Goal: Task Accomplishment & Management: Complete application form

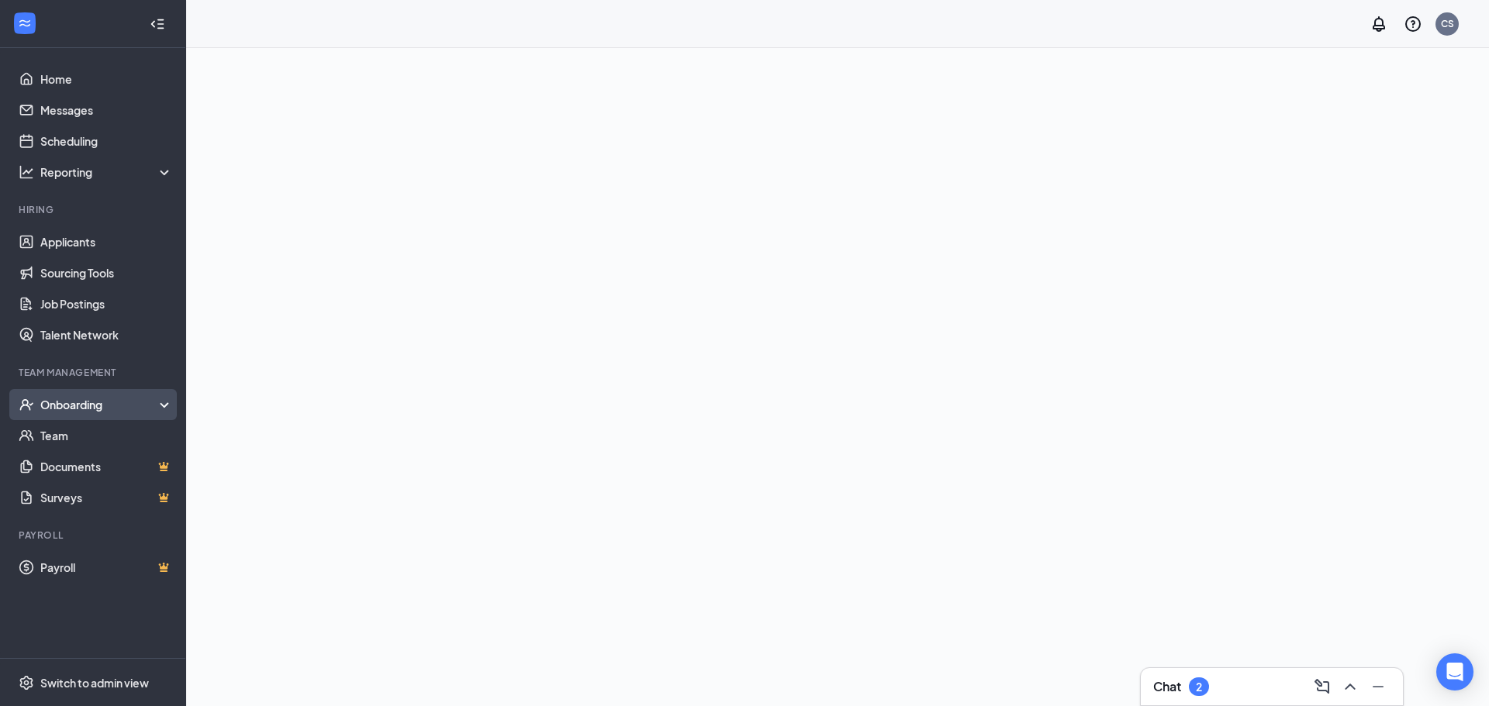
click at [115, 406] on div "Onboarding" at bounding box center [99, 405] width 119 height 16
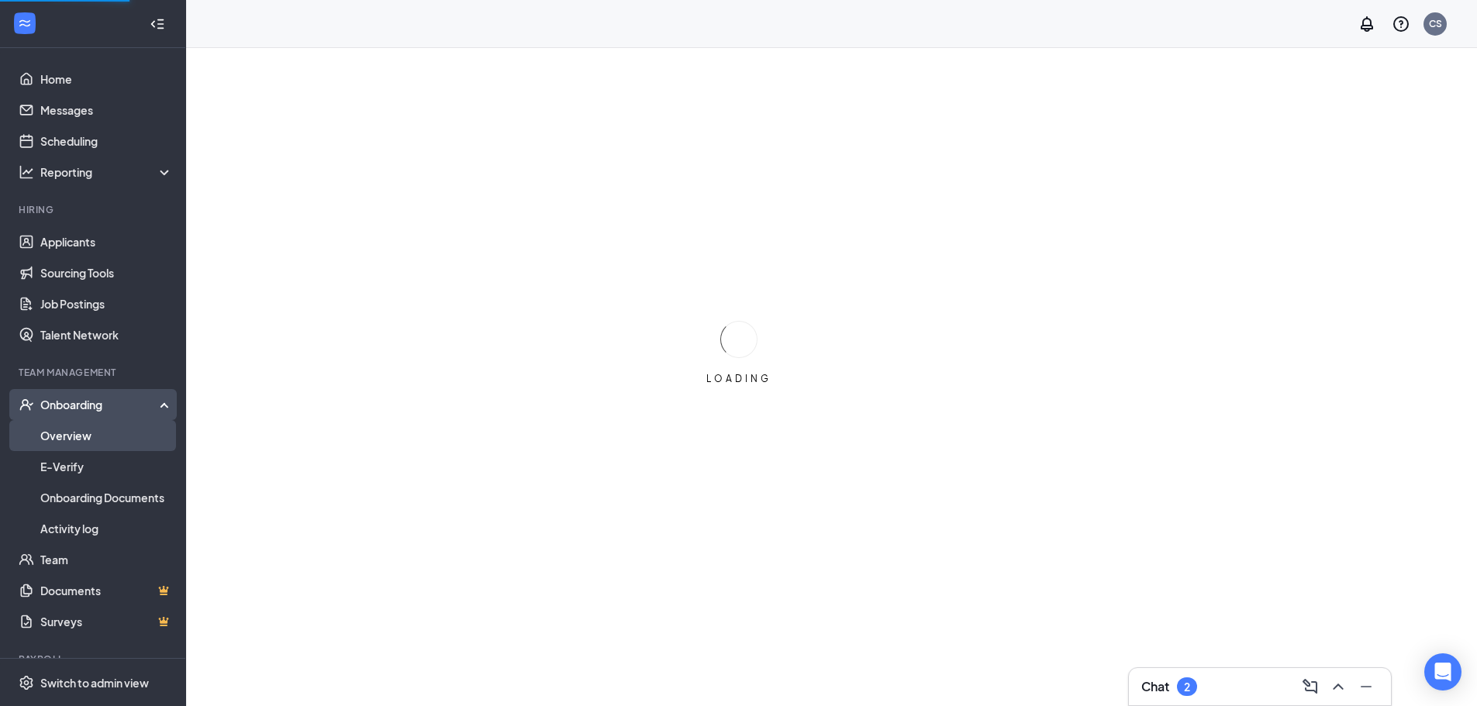
click at [92, 433] on link "Overview" at bounding box center [106, 435] width 133 height 31
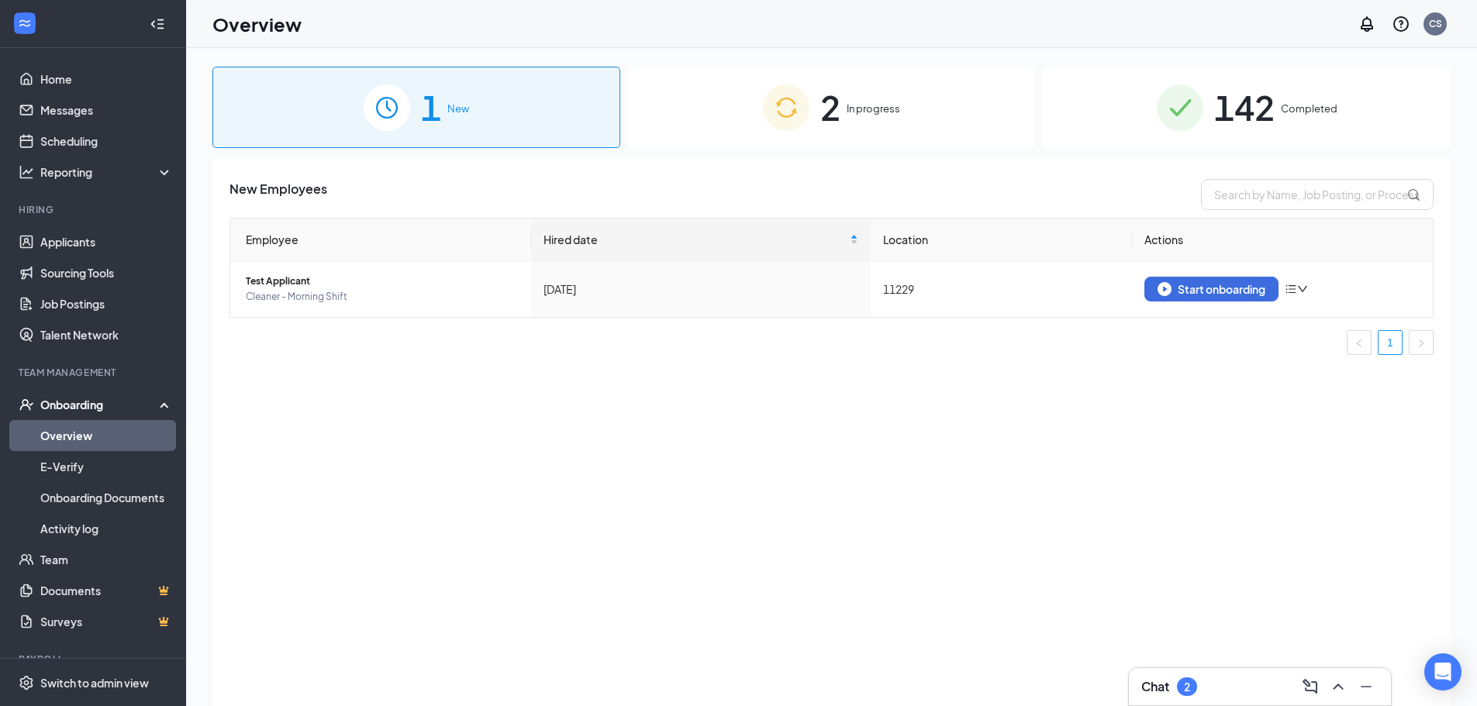
click at [797, 101] on img at bounding box center [786, 108] width 47 height 47
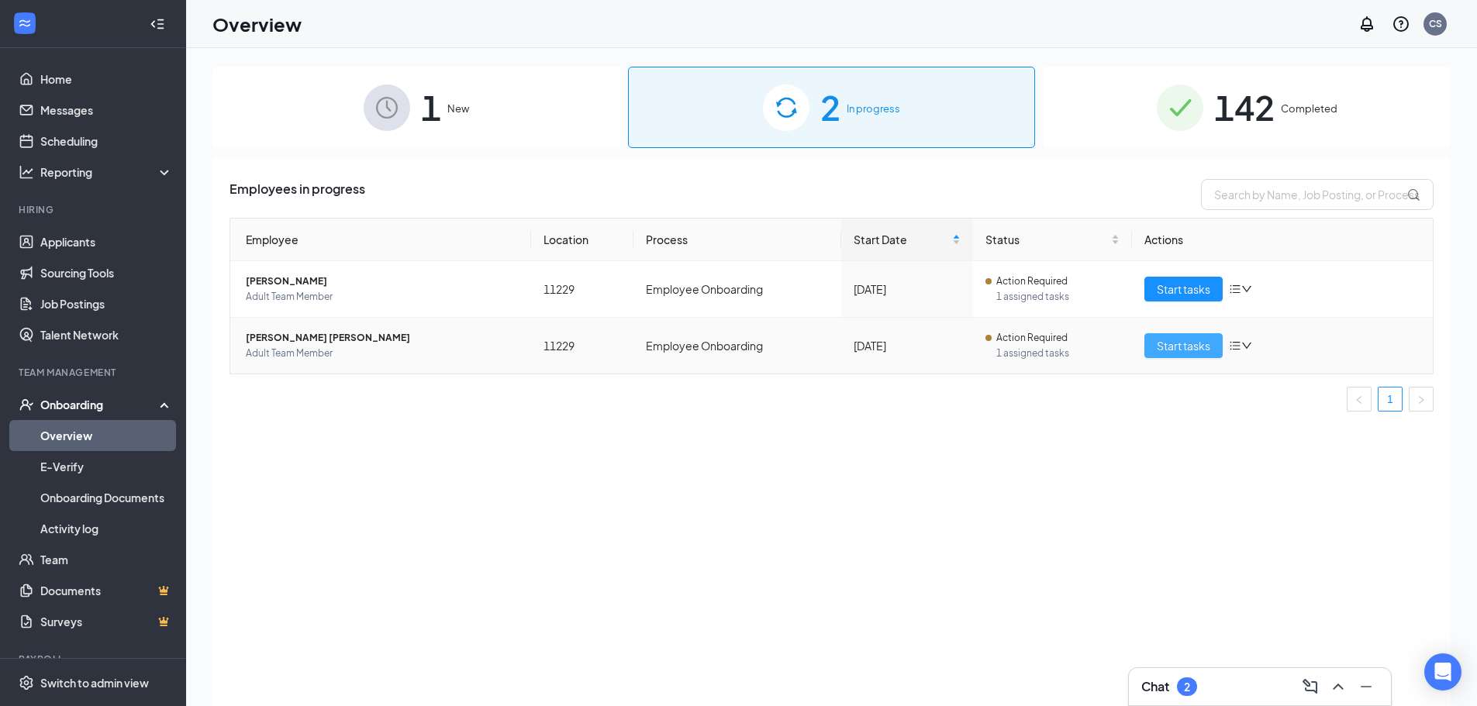
click at [1168, 342] on span "Start tasks" at bounding box center [1183, 345] width 53 height 17
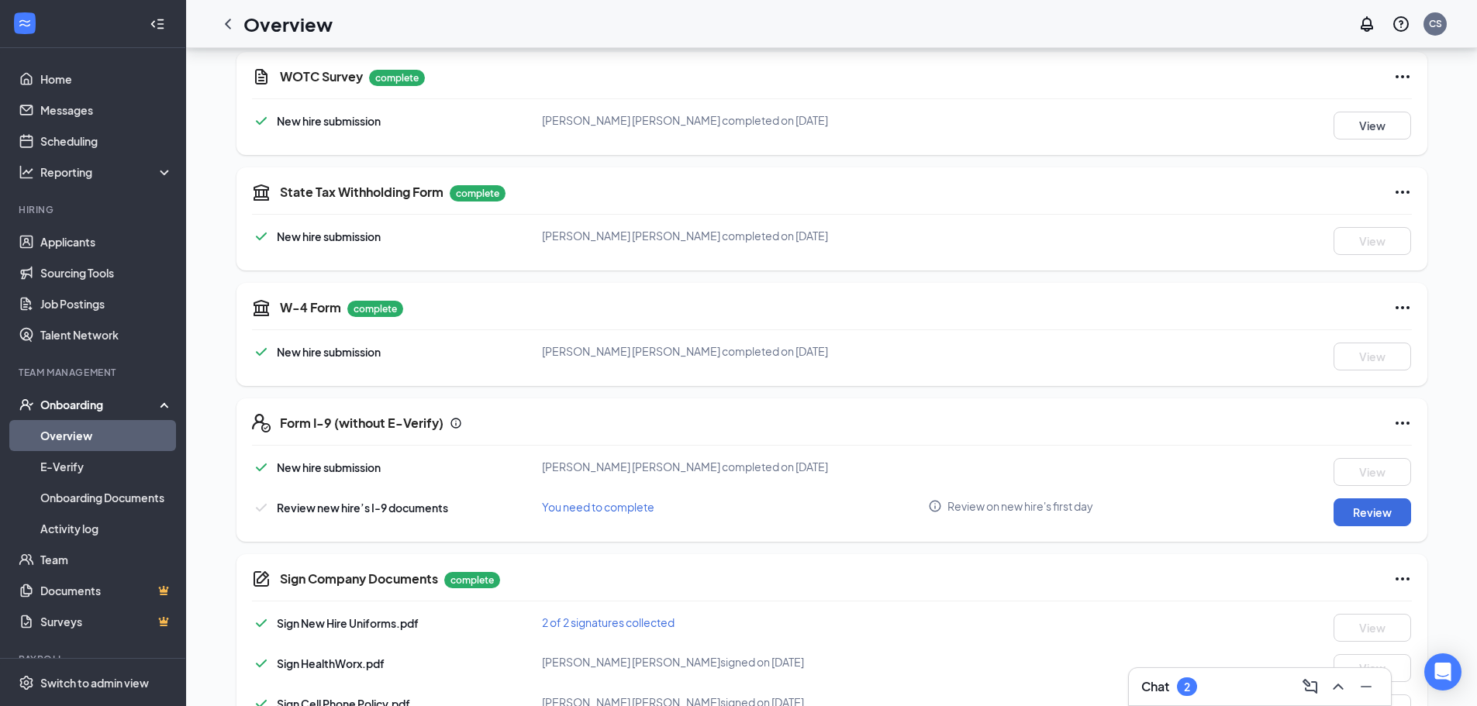
scroll to position [388, 0]
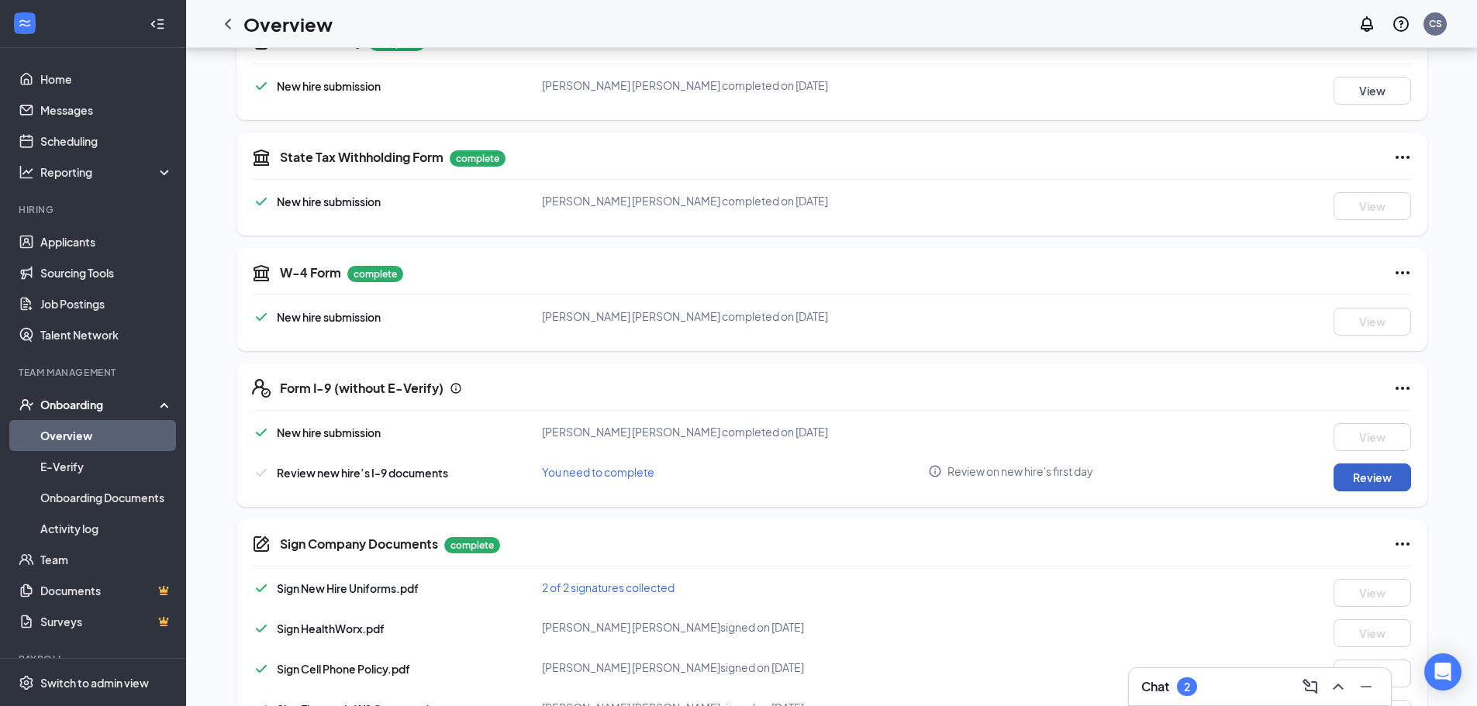
click at [1378, 469] on button "Review" at bounding box center [1372, 478] width 78 height 28
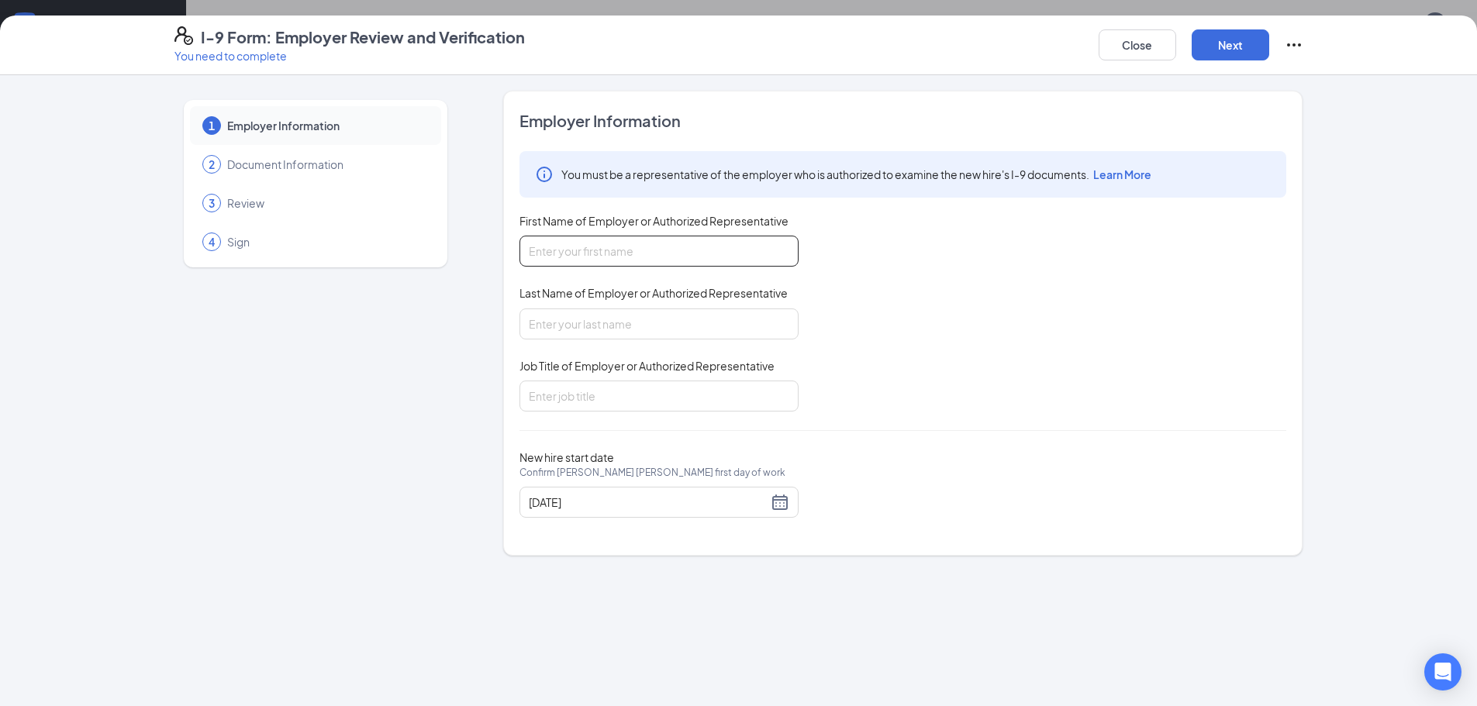
click at [599, 254] on input "First Name of Employer or Authorized Representative" at bounding box center [658, 251] width 279 height 31
type input "[PERSON_NAME]"
type input "gm"
click at [1247, 45] on button "Next" at bounding box center [1231, 44] width 78 height 31
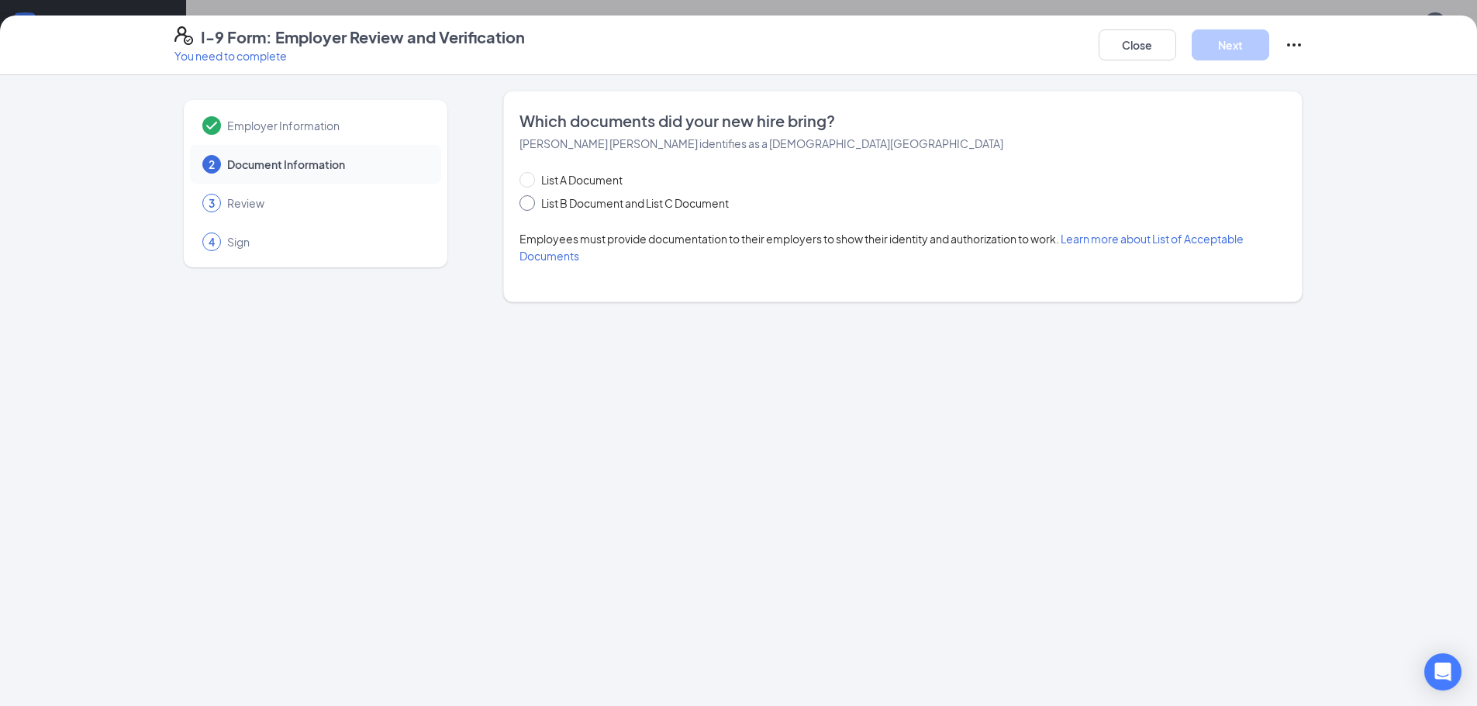
click at [533, 205] on span at bounding box center [527, 203] width 16 height 16
click at [530, 205] on input "List B Document and List C Document" at bounding box center [524, 200] width 11 height 11
radio input "true"
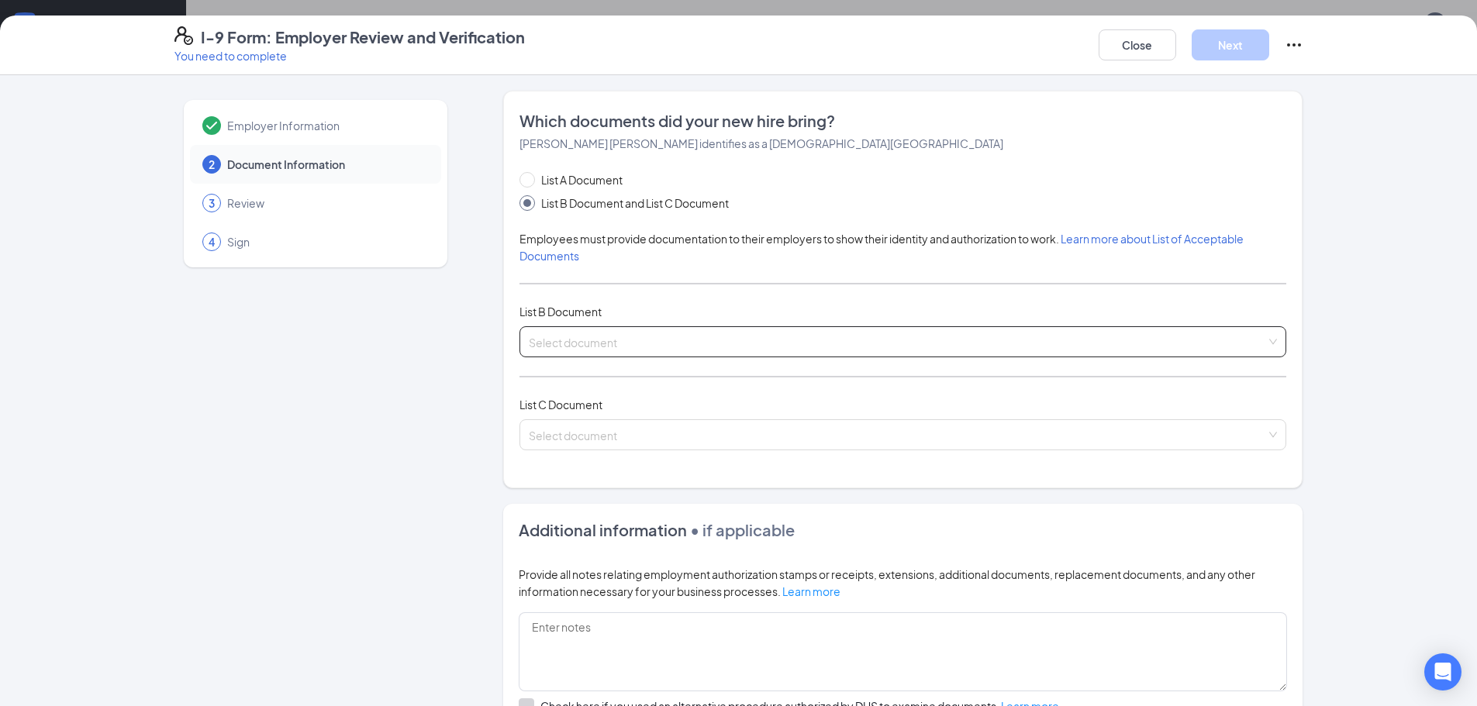
click at [543, 334] on input "search" at bounding box center [897, 338] width 737 height 23
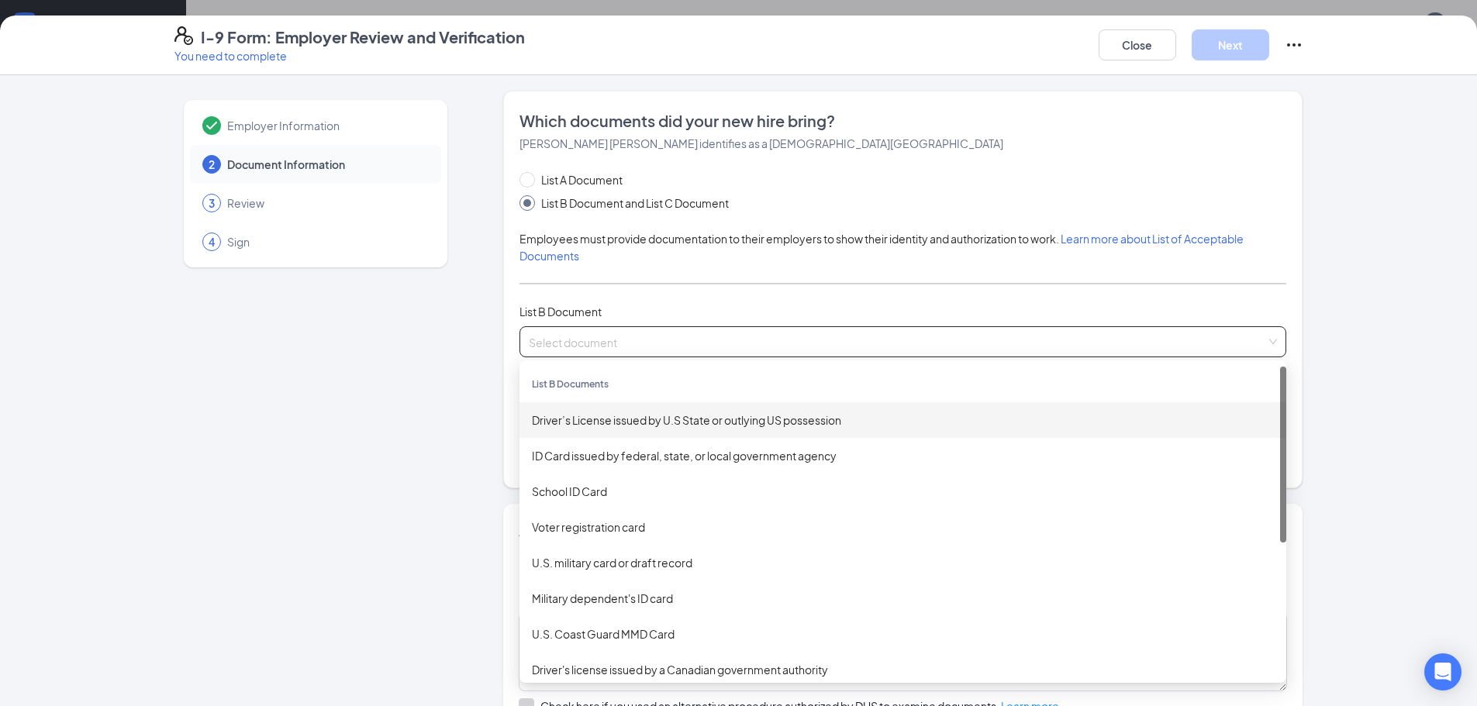
click at [547, 424] on div "Driver’s License issued by U.S State or outlying US possession" at bounding box center [903, 420] width 742 height 17
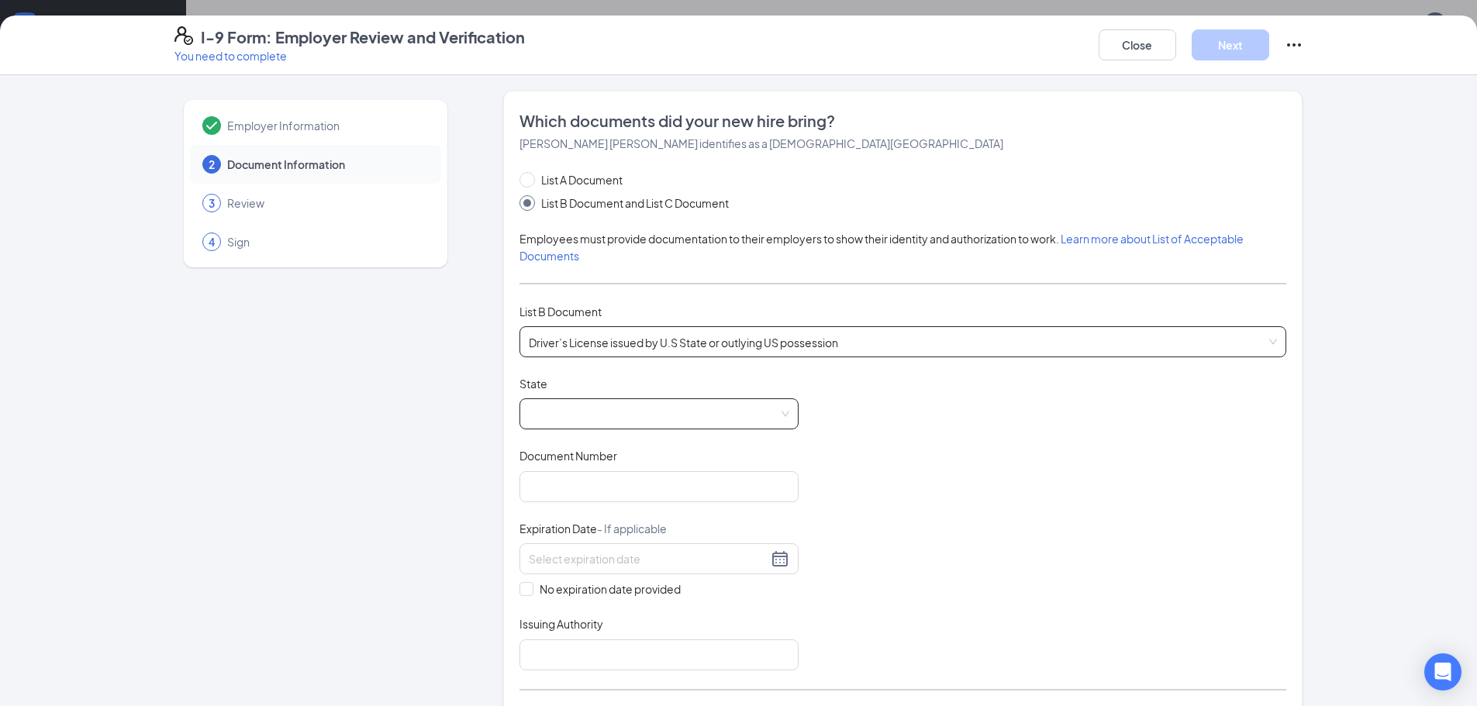
click at [550, 424] on span at bounding box center [659, 413] width 260 height 29
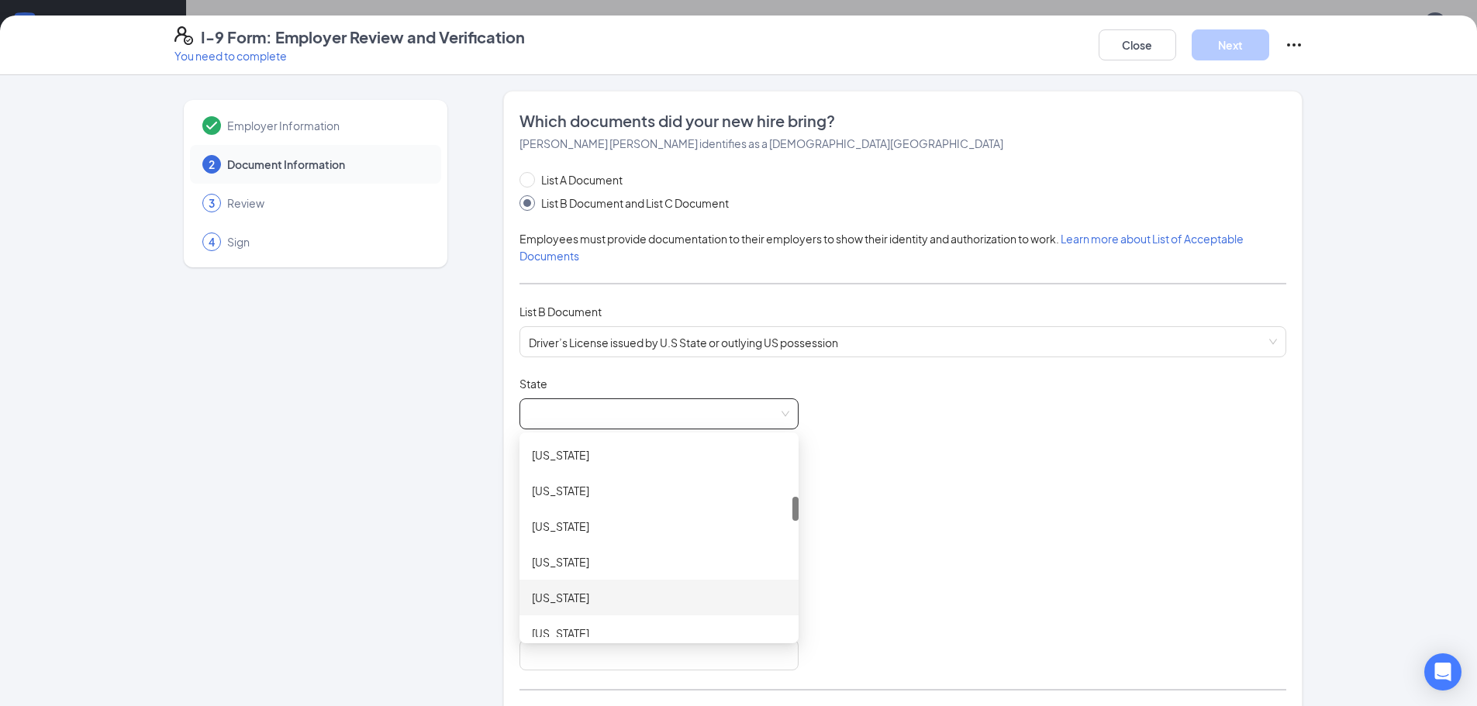
scroll to position [543, 0]
click at [594, 486] on div "[US_STATE]" at bounding box center [659, 484] width 254 height 17
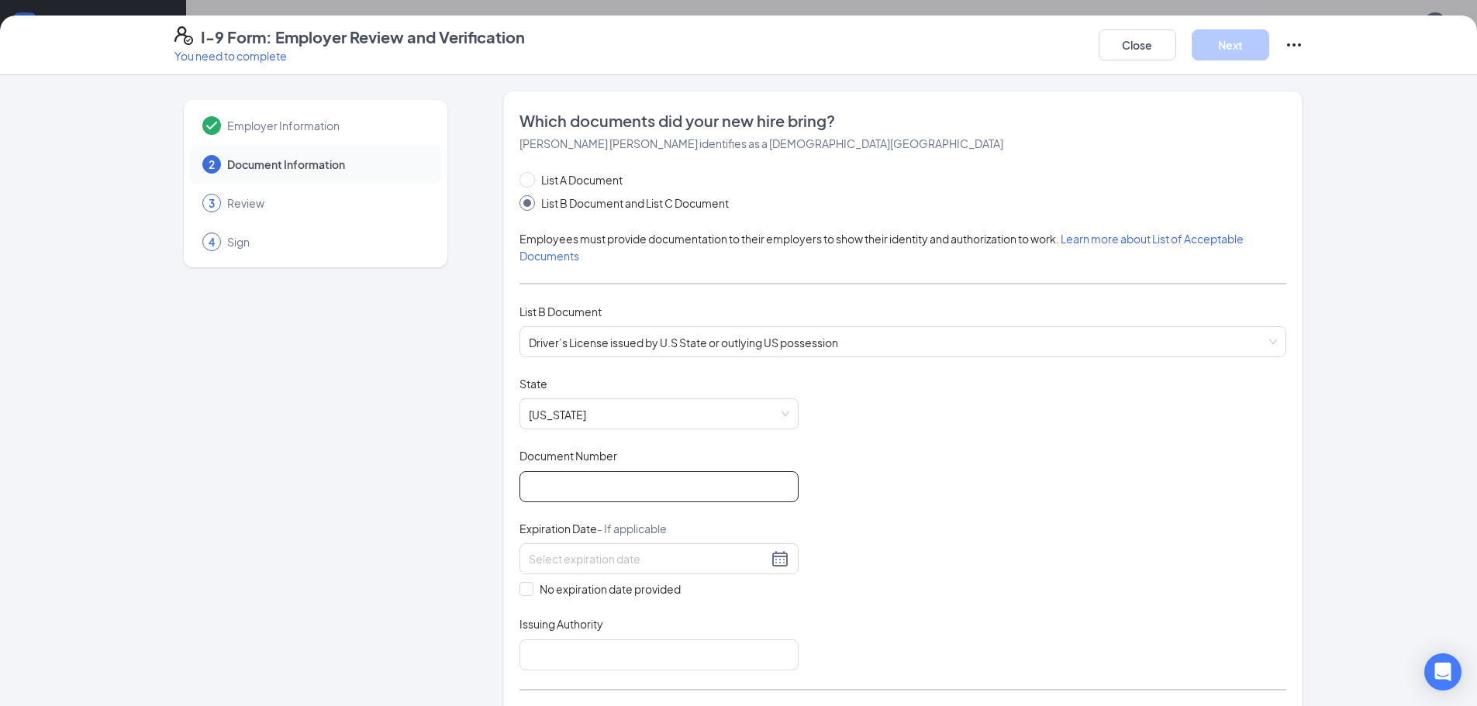
click at [594, 486] on input "Document Number" at bounding box center [658, 486] width 279 height 31
type input "[PHONE_NUMBER]"
click at [561, 555] on input at bounding box center [648, 558] width 239 height 17
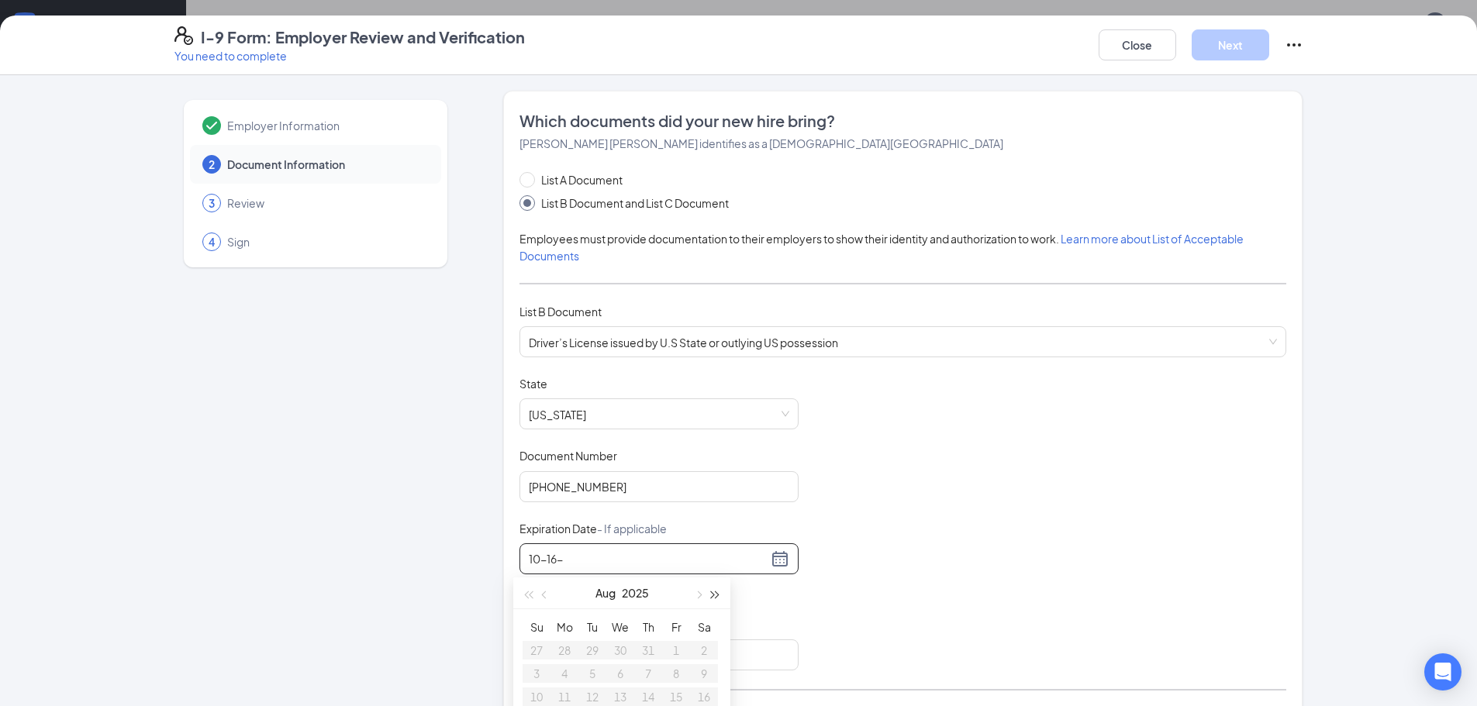
click at [715, 588] on button "button" at bounding box center [715, 593] width 17 height 31
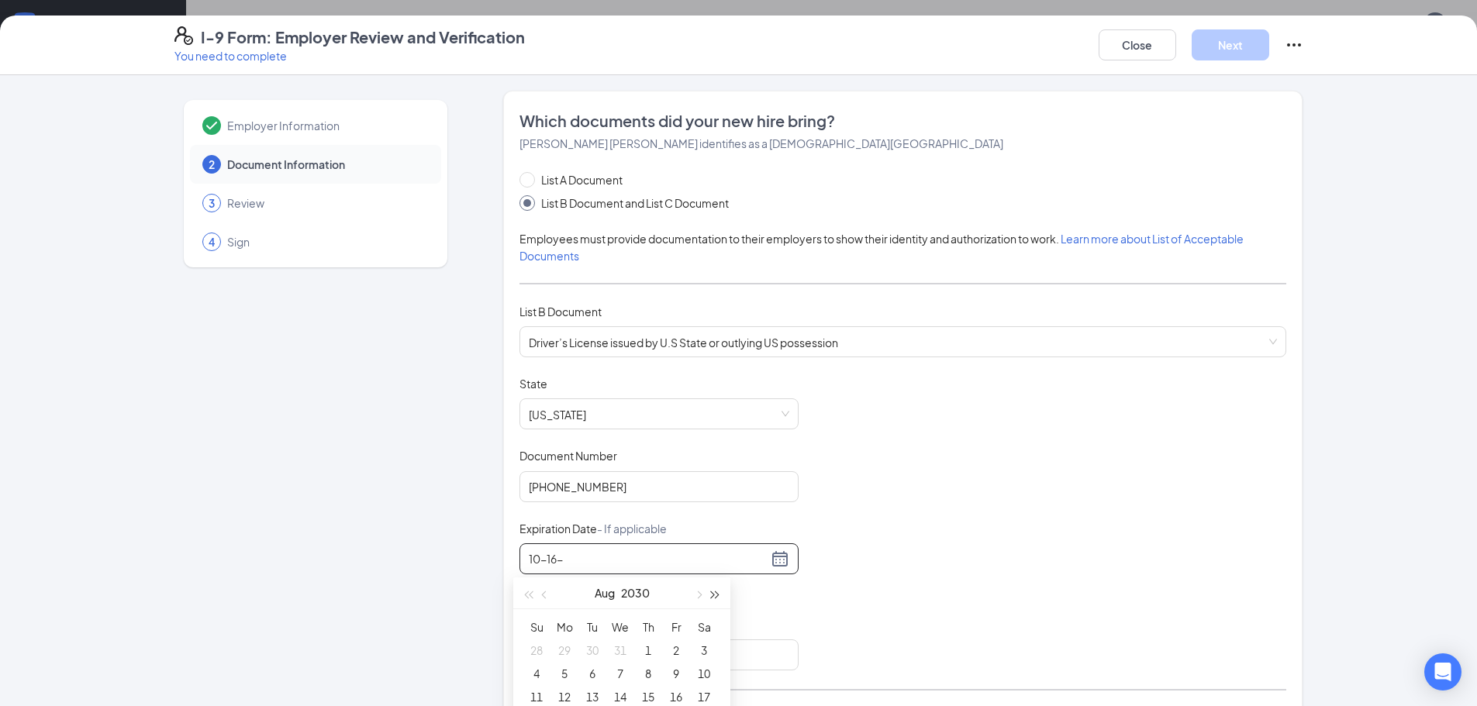
click at [715, 588] on button "button" at bounding box center [715, 593] width 17 height 31
click at [701, 590] on button "button" at bounding box center [697, 593] width 17 height 31
click at [649, 699] on div "16" at bounding box center [648, 697] width 19 height 19
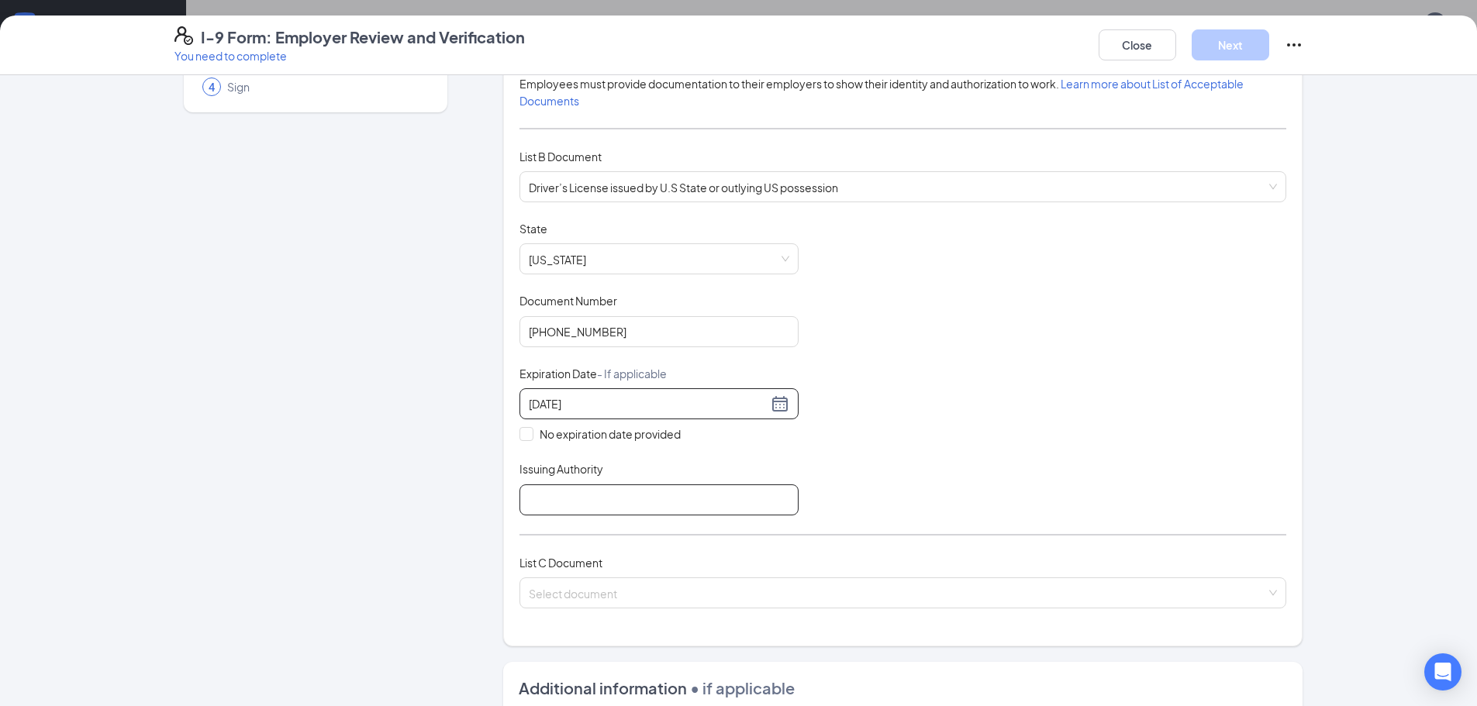
type input "[DATE]"
click at [547, 502] on input "Issuing Authority" at bounding box center [658, 500] width 279 height 31
type input "in"
click at [540, 586] on input "search" at bounding box center [897, 589] width 737 height 23
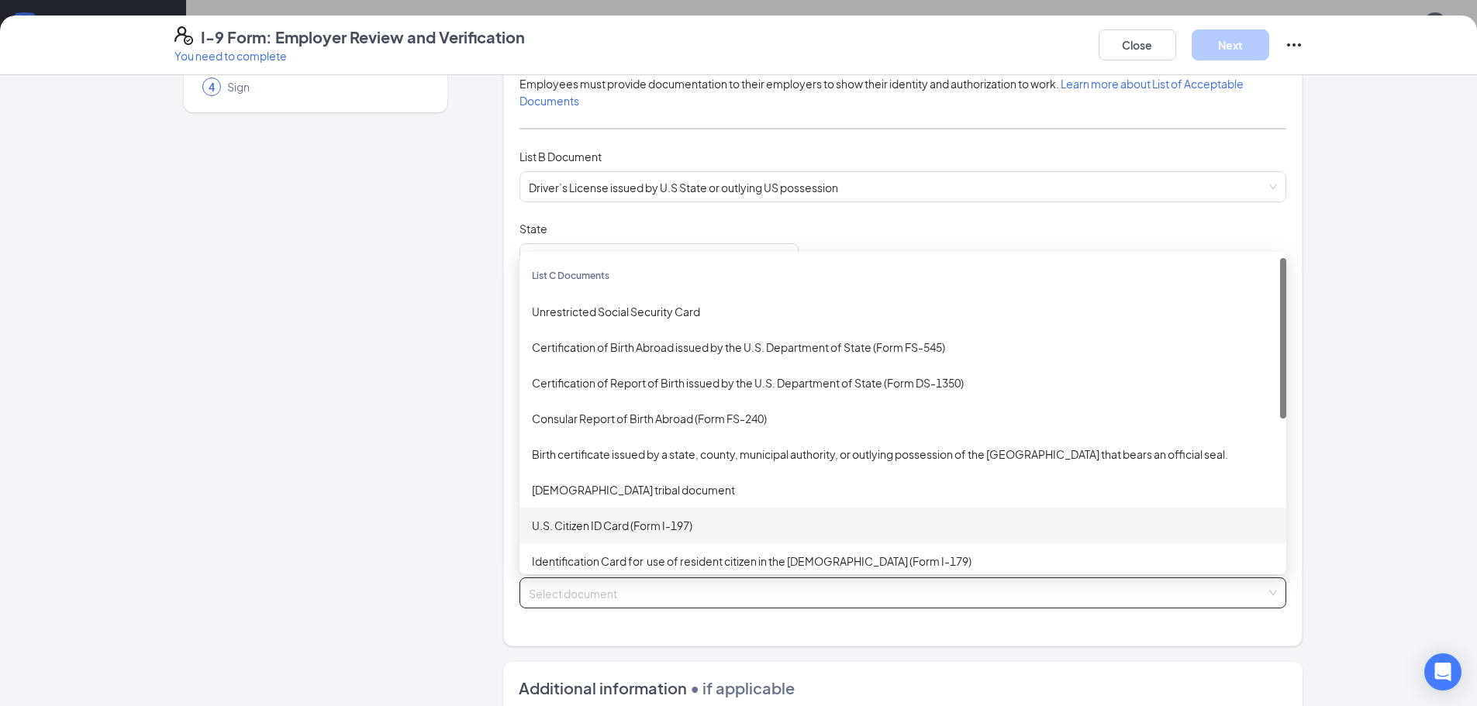
click at [552, 515] on div "U.S. Citizen ID Card (Form I-197)" at bounding box center [902, 526] width 767 height 36
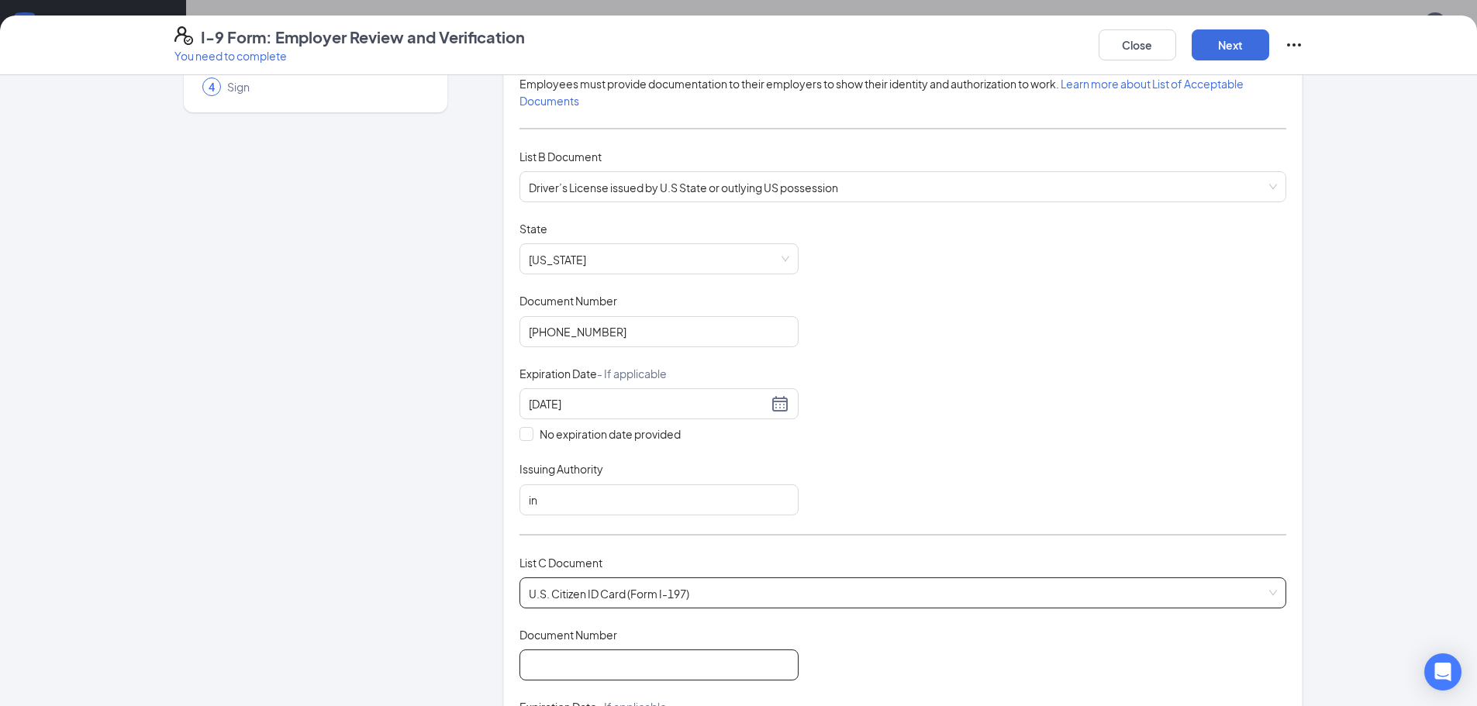
click at [551, 668] on input "Document Number" at bounding box center [658, 665] width 279 height 31
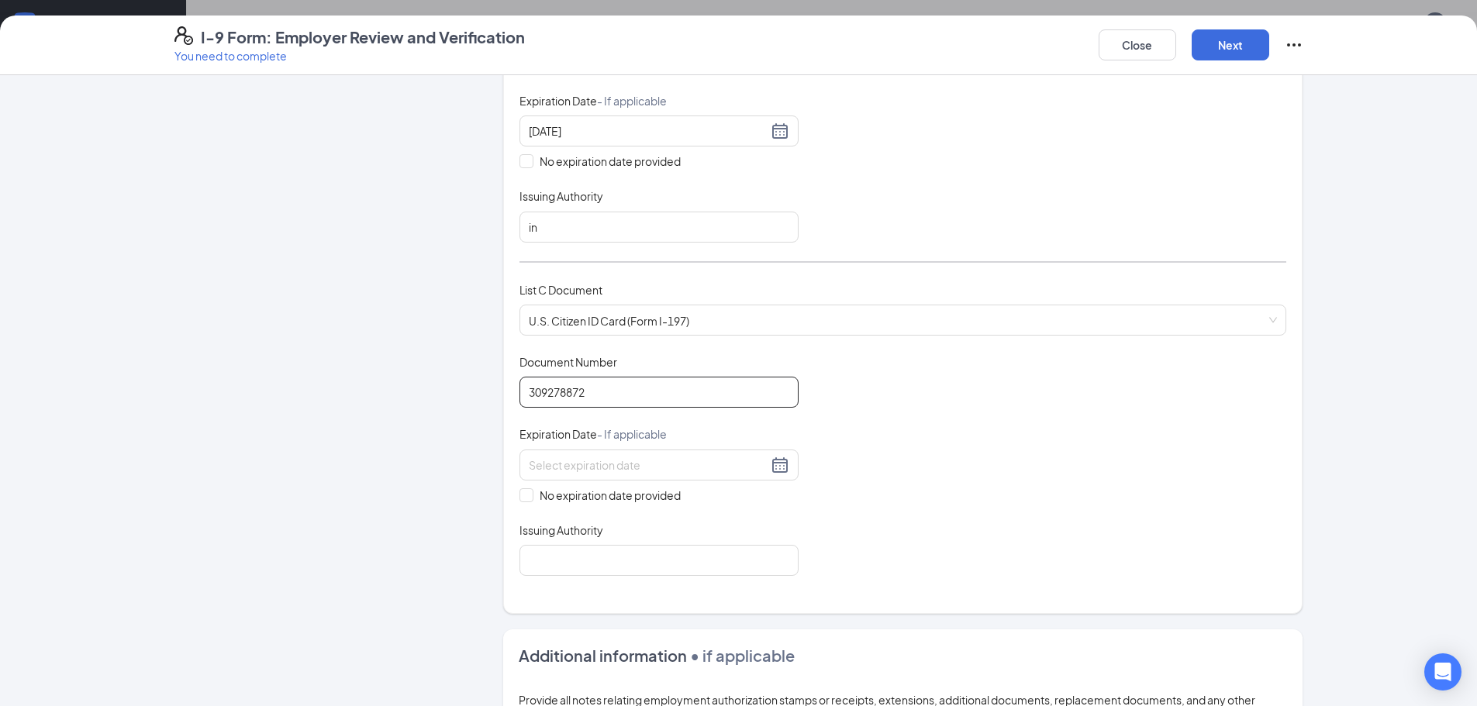
scroll to position [465, 0]
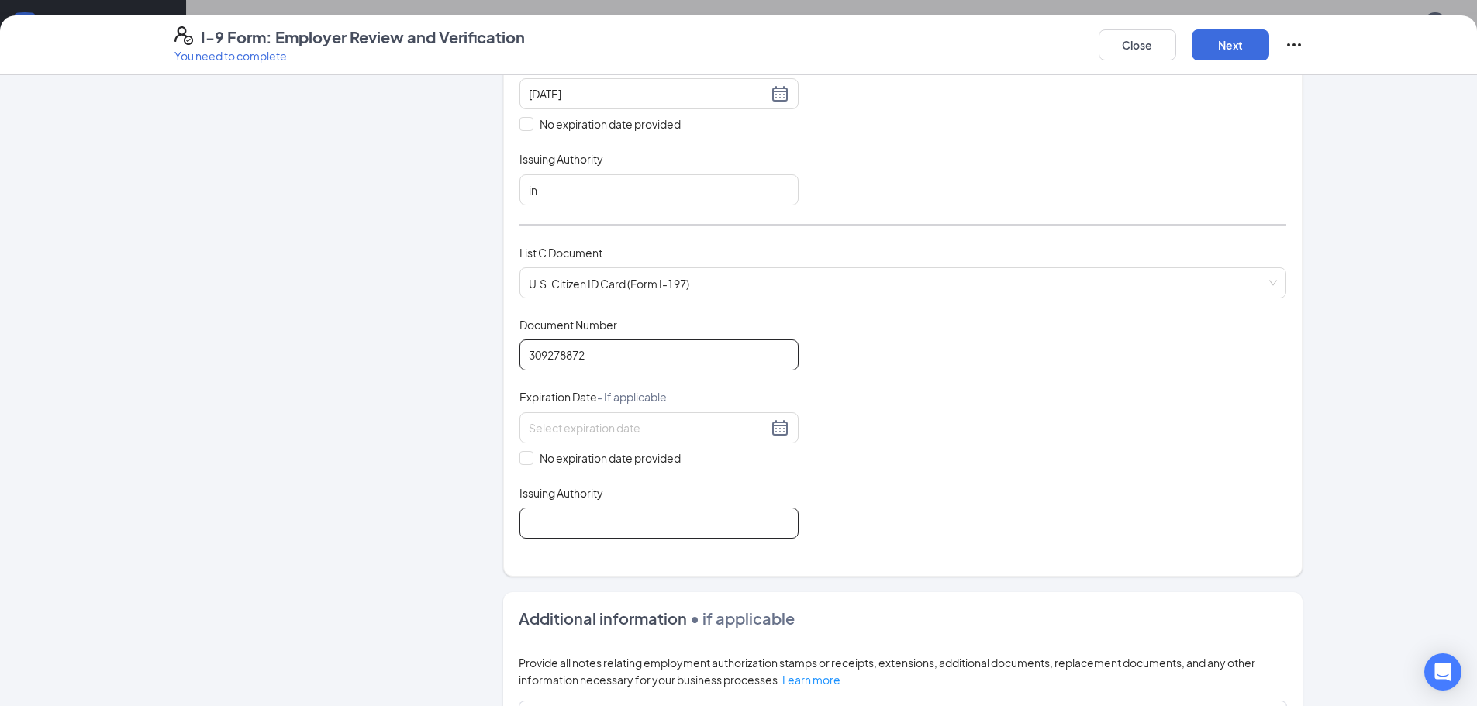
type input "309278872"
click at [634, 512] on input "Issuing Authority" at bounding box center [658, 523] width 279 height 31
type input "US"
click at [1256, 36] on button "Next" at bounding box center [1231, 44] width 78 height 31
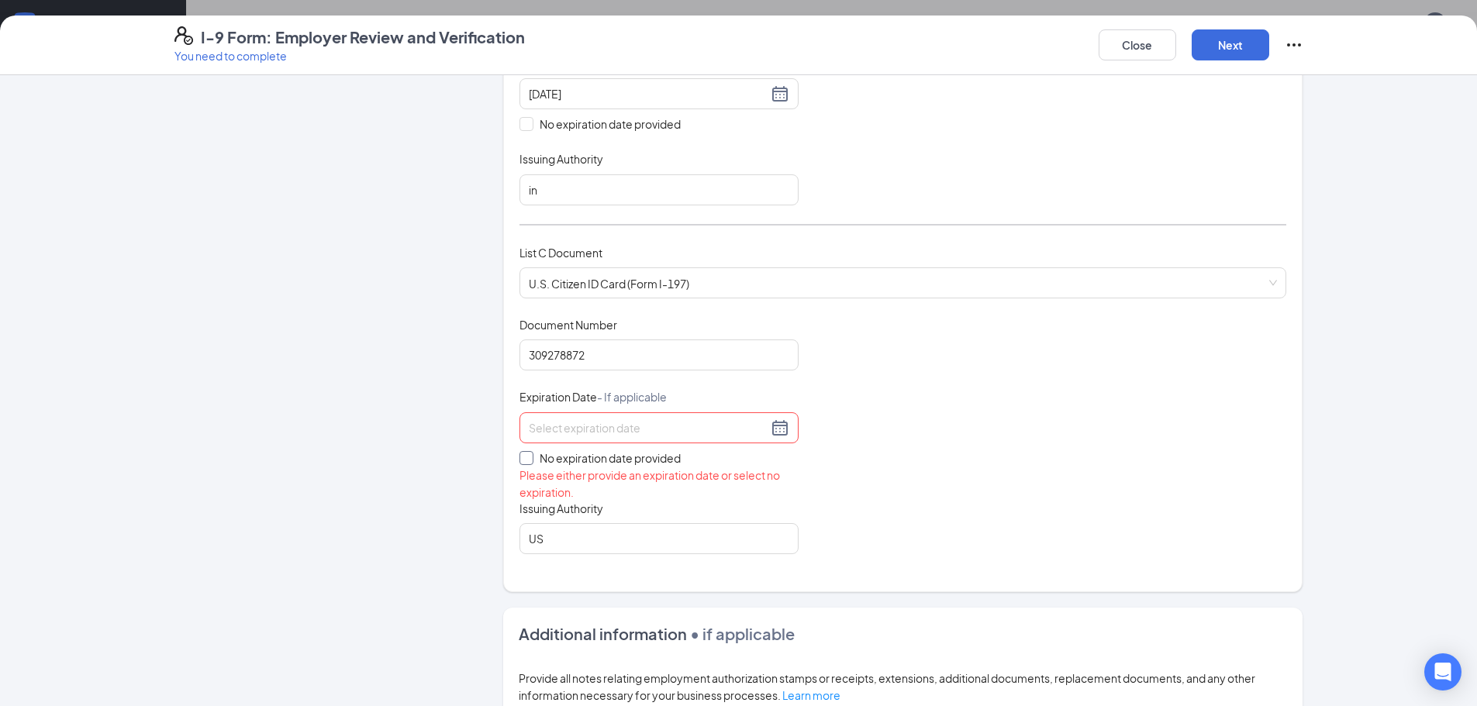
click at [526, 452] on span at bounding box center [526, 458] width 14 height 14
click at [526, 452] on input "No expiration date provided" at bounding box center [524, 456] width 11 height 11
checkbox input "true"
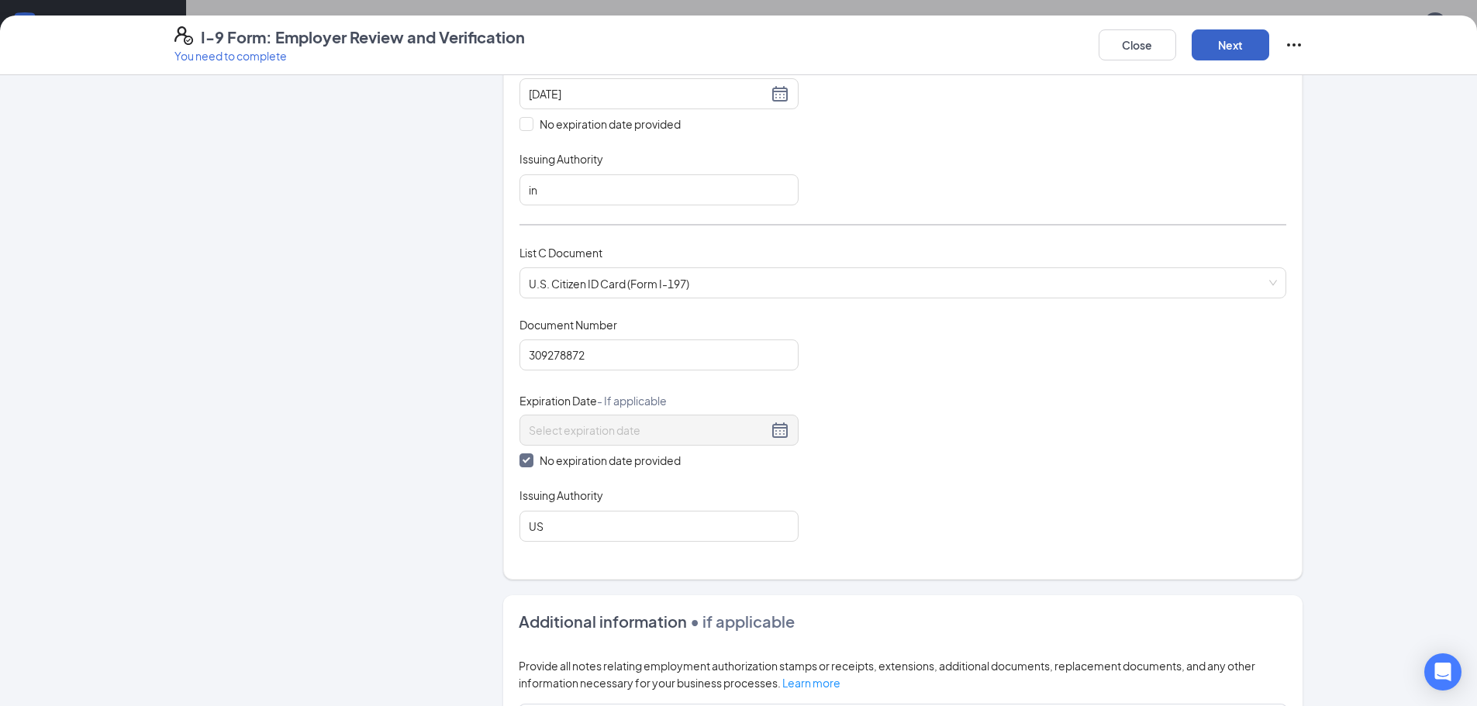
click at [1243, 43] on button "Next" at bounding box center [1231, 44] width 78 height 31
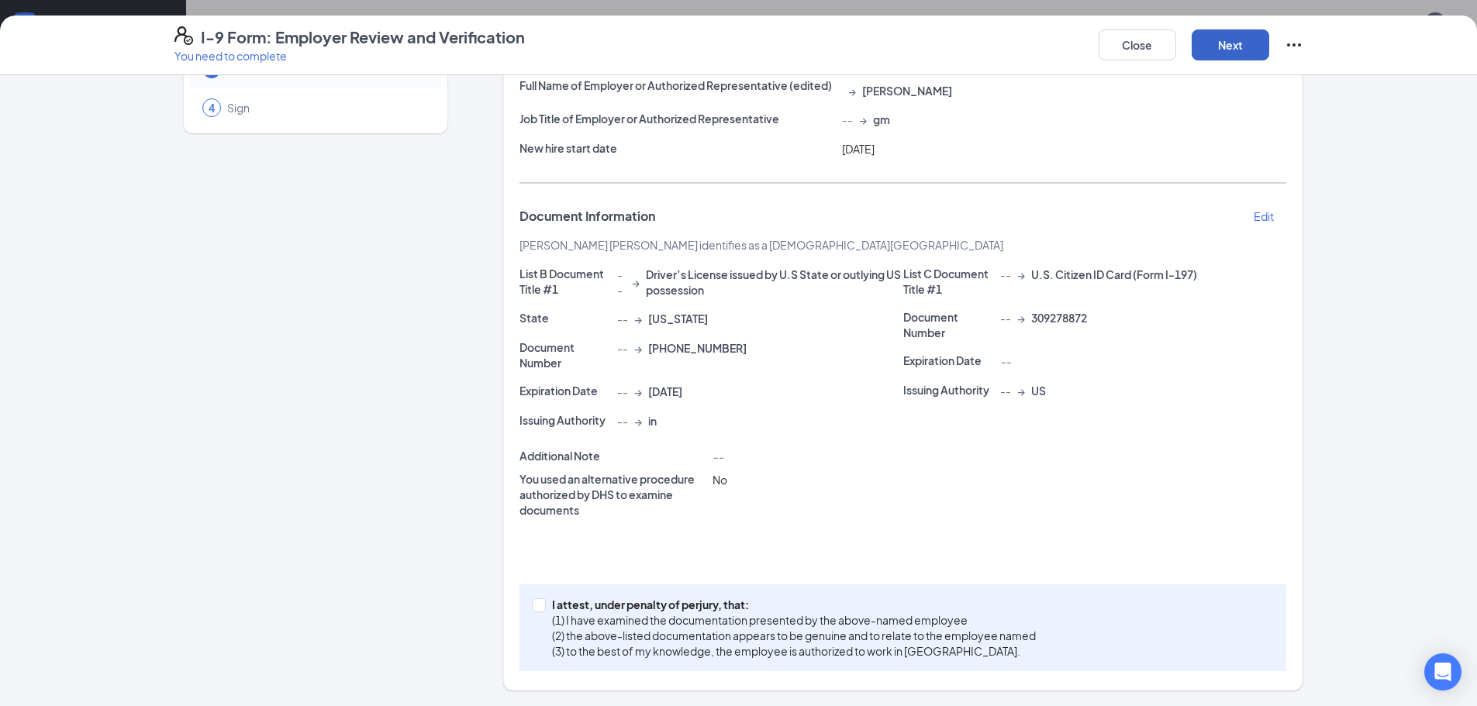
scroll to position [543, 0]
click at [534, 597] on label "I attest, under penalty of [PERSON_NAME], that: (1) I have examined the documen…" at bounding box center [787, 628] width 510 height 62
click at [534, 599] on input "I attest, under penalty of [PERSON_NAME], that: (1) I have examined the documen…" at bounding box center [537, 604] width 11 height 11
checkbox input "true"
click at [1240, 49] on button "Next" at bounding box center [1231, 44] width 78 height 31
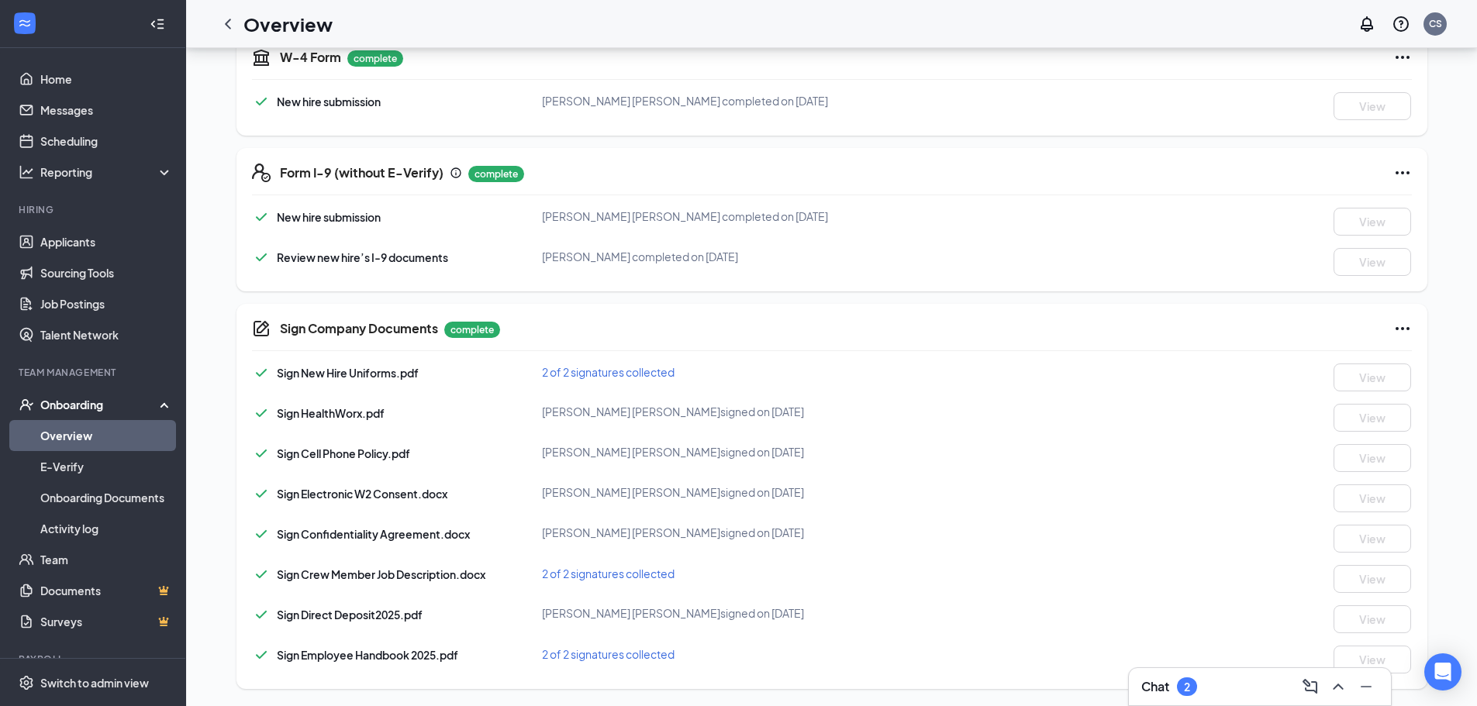
scroll to position [605, 0]
click at [1219, 695] on div "Chat 2" at bounding box center [1259, 686] width 237 height 25
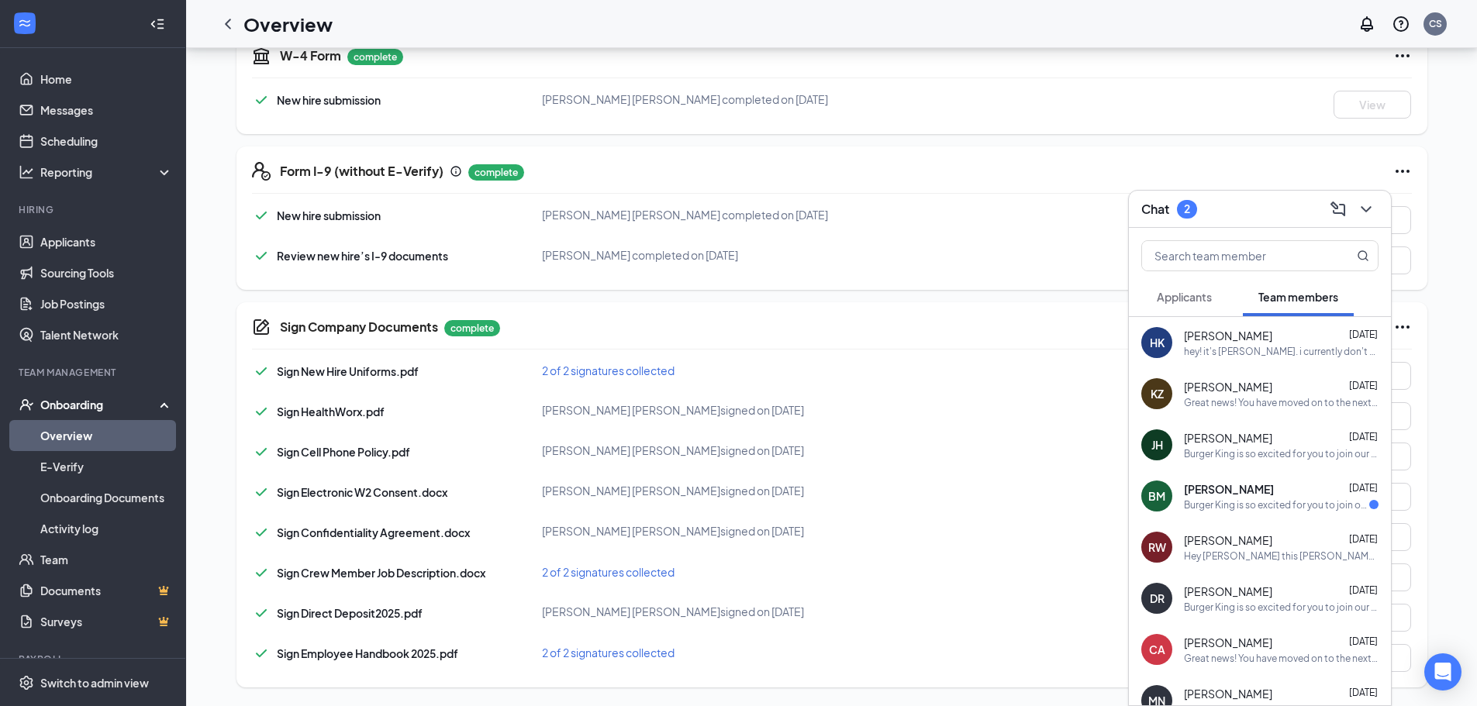
click at [1216, 333] on span "[PERSON_NAME]" at bounding box center [1228, 336] width 88 height 16
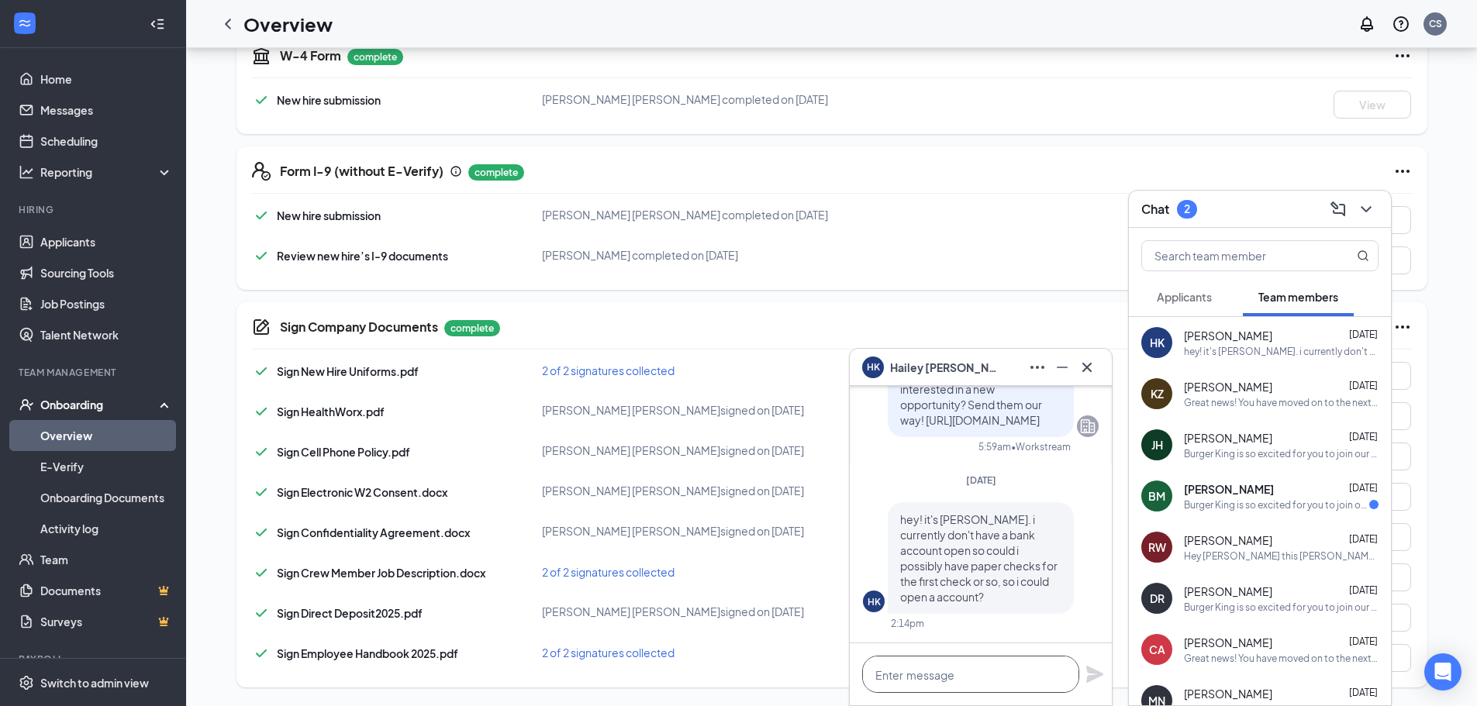
click at [993, 668] on textarea at bounding box center [970, 674] width 217 height 37
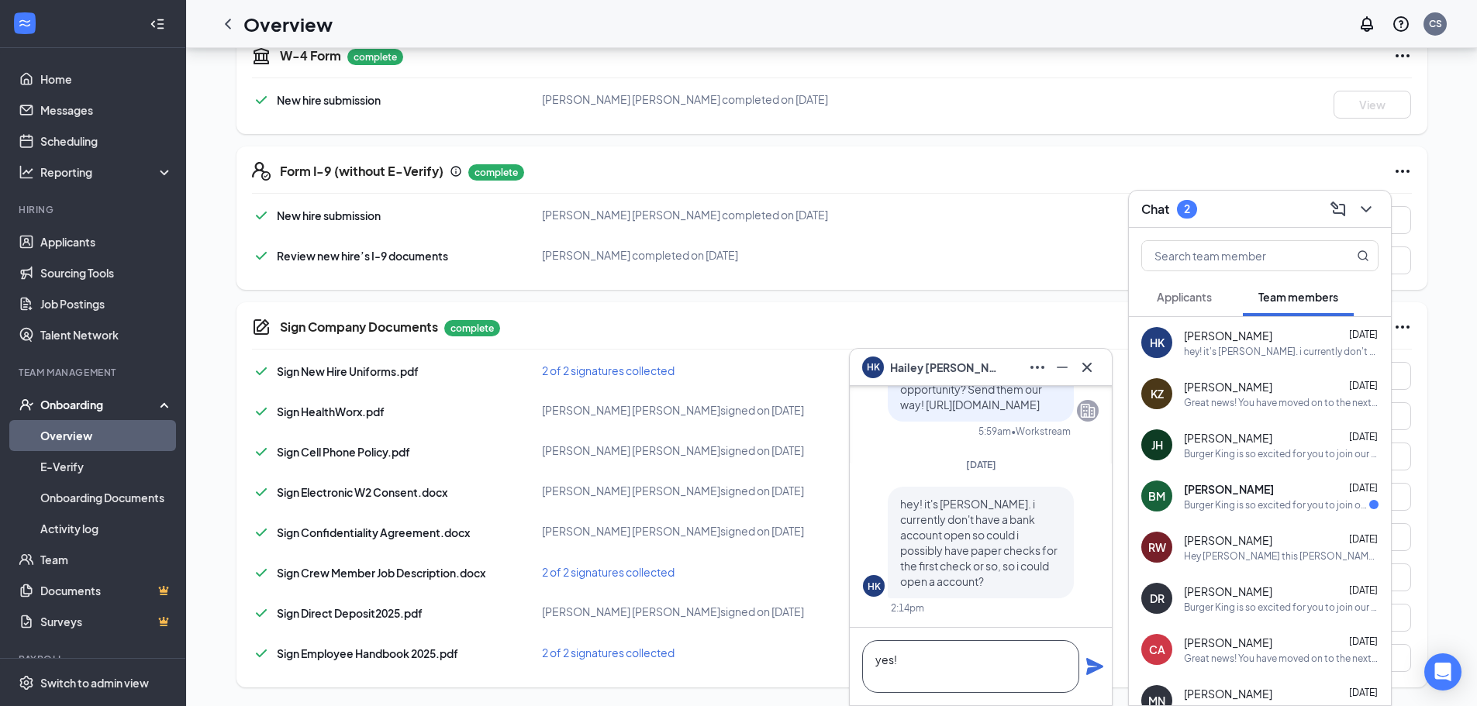
type textarea "yes!"
click at [1096, 671] on icon "Plane" at bounding box center [1094, 666] width 19 height 19
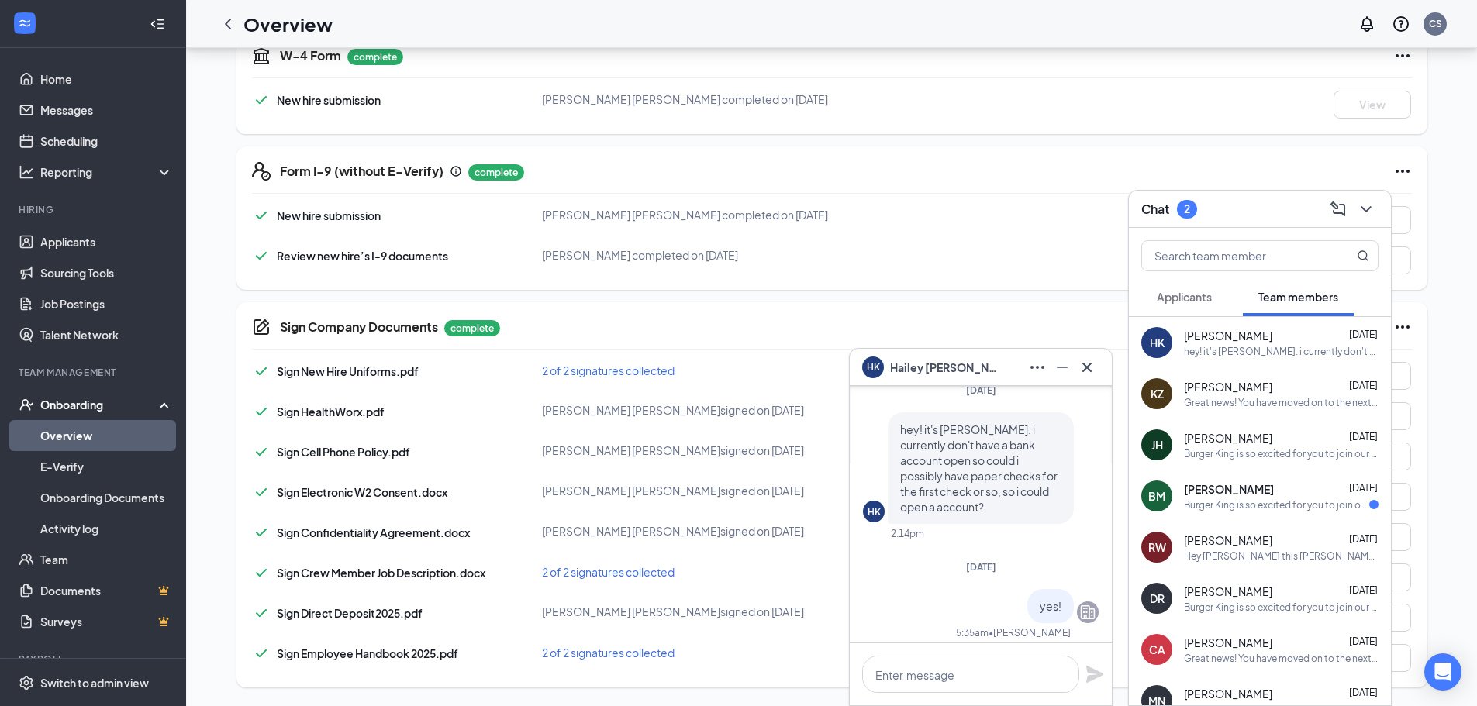
scroll to position [0, 0]
click at [78, 409] on div "Onboarding" at bounding box center [99, 405] width 119 height 16
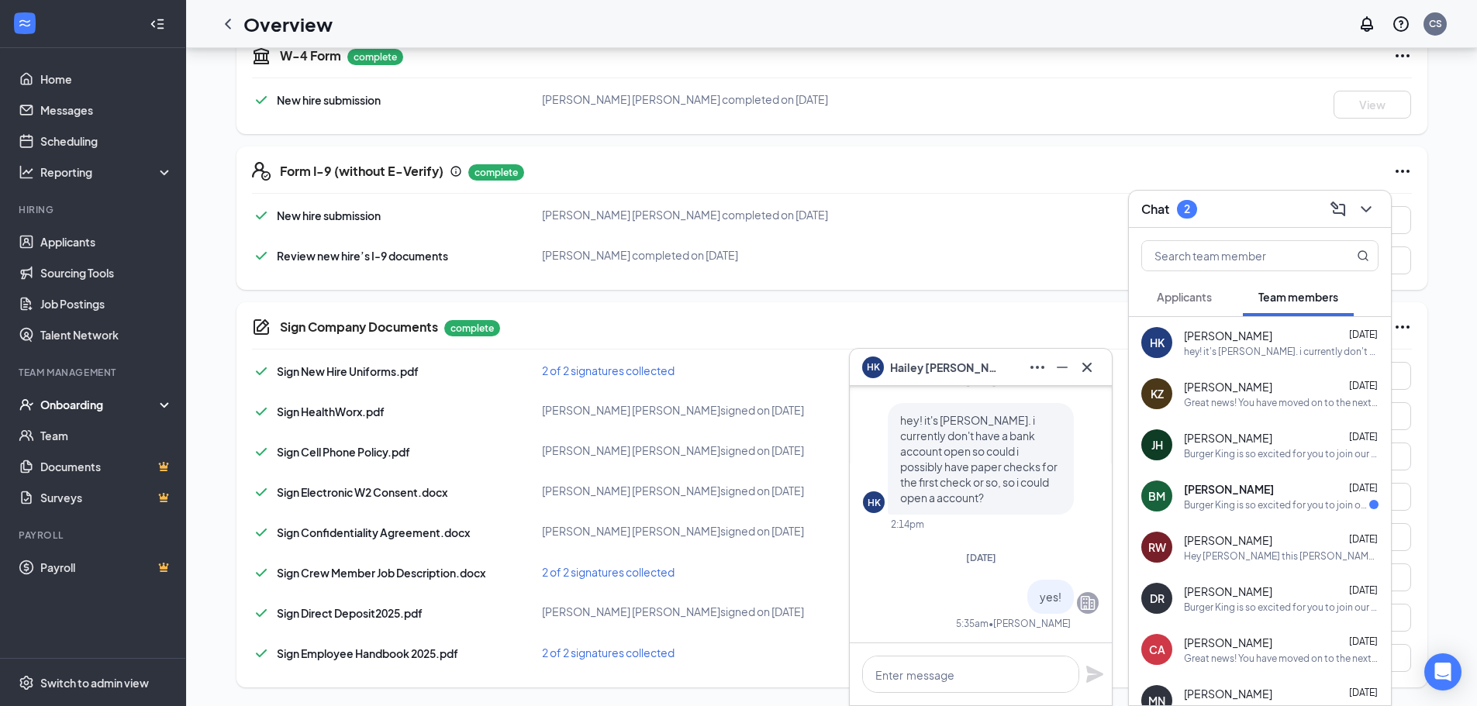
click at [78, 409] on div "Onboarding" at bounding box center [99, 405] width 119 height 16
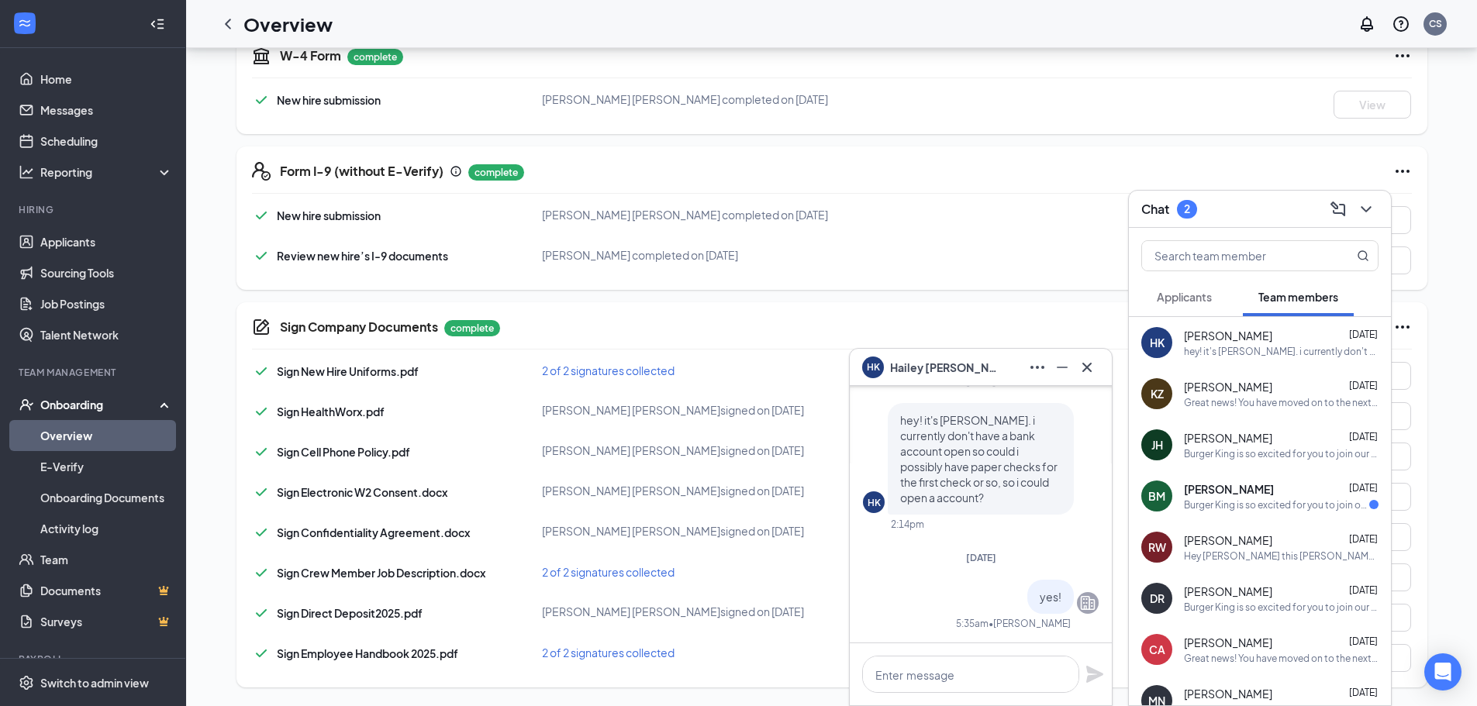
click at [75, 436] on link "Overview" at bounding box center [106, 435] width 133 height 31
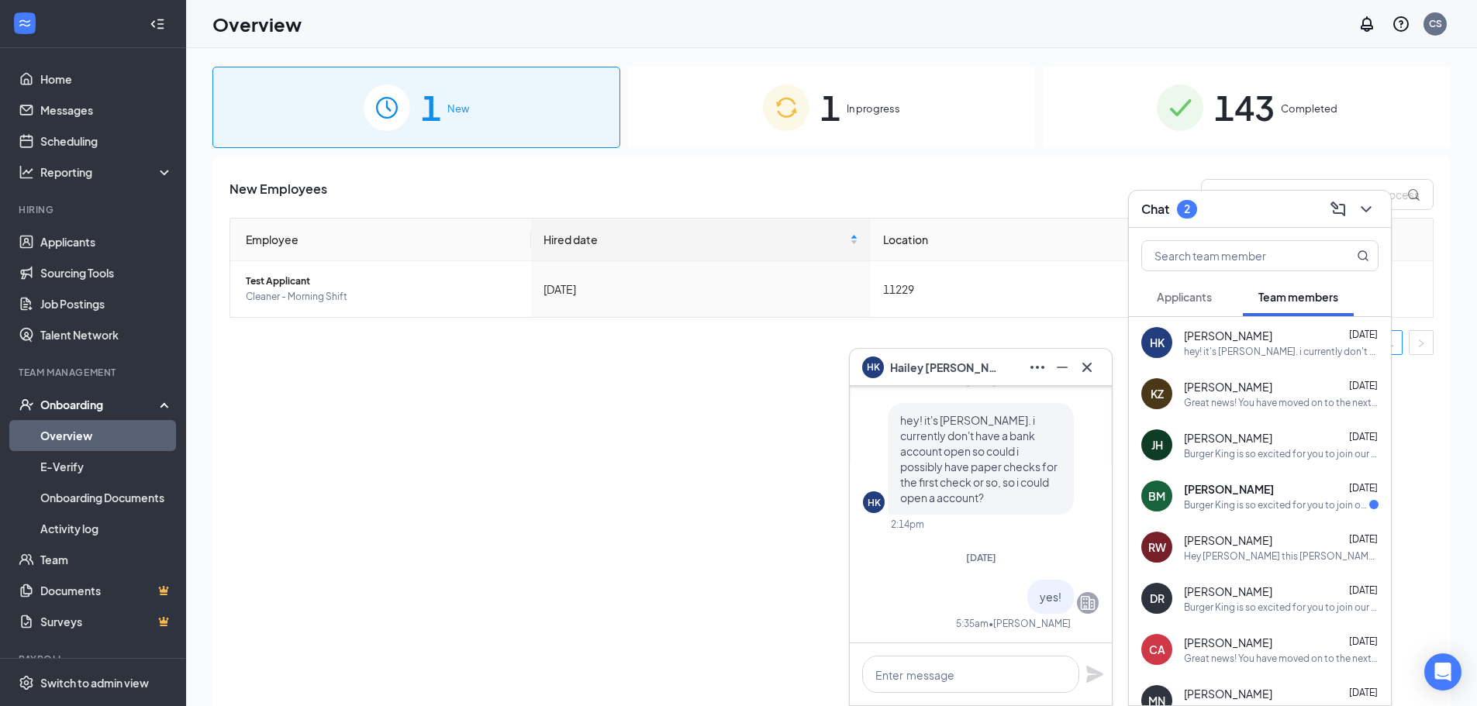
click at [794, 121] on img at bounding box center [786, 108] width 47 height 47
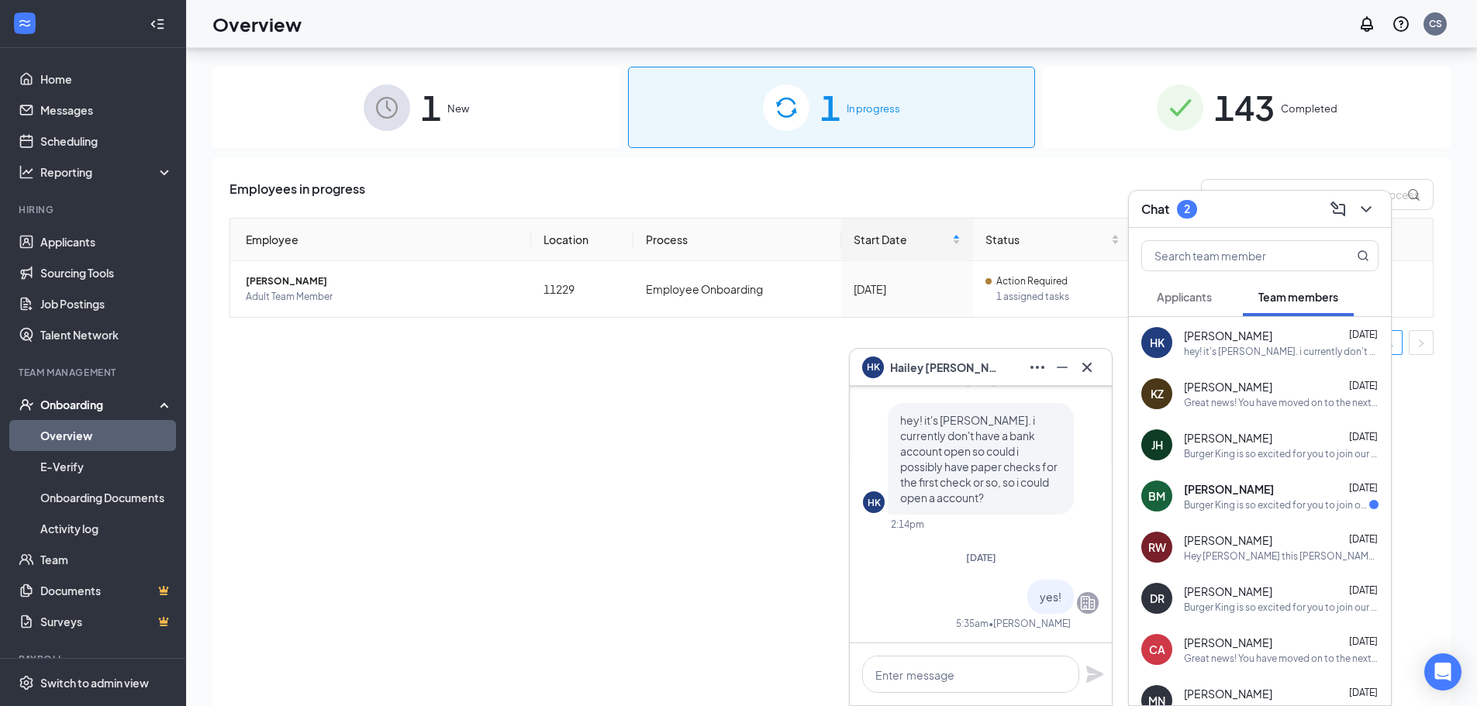
scroll to position [70, 0]
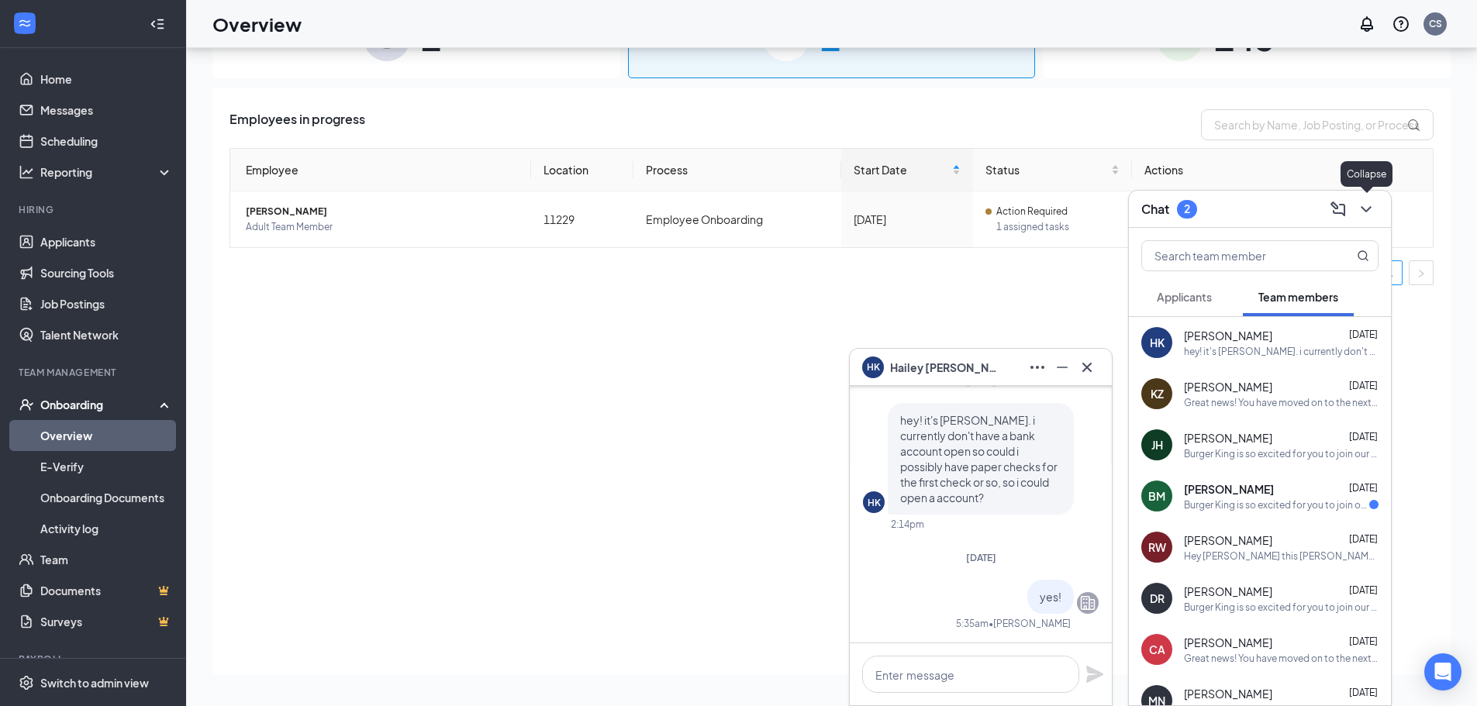
click at [1368, 205] on icon "ChevronDown" at bounding box center [1366, 209] width 19 height 19
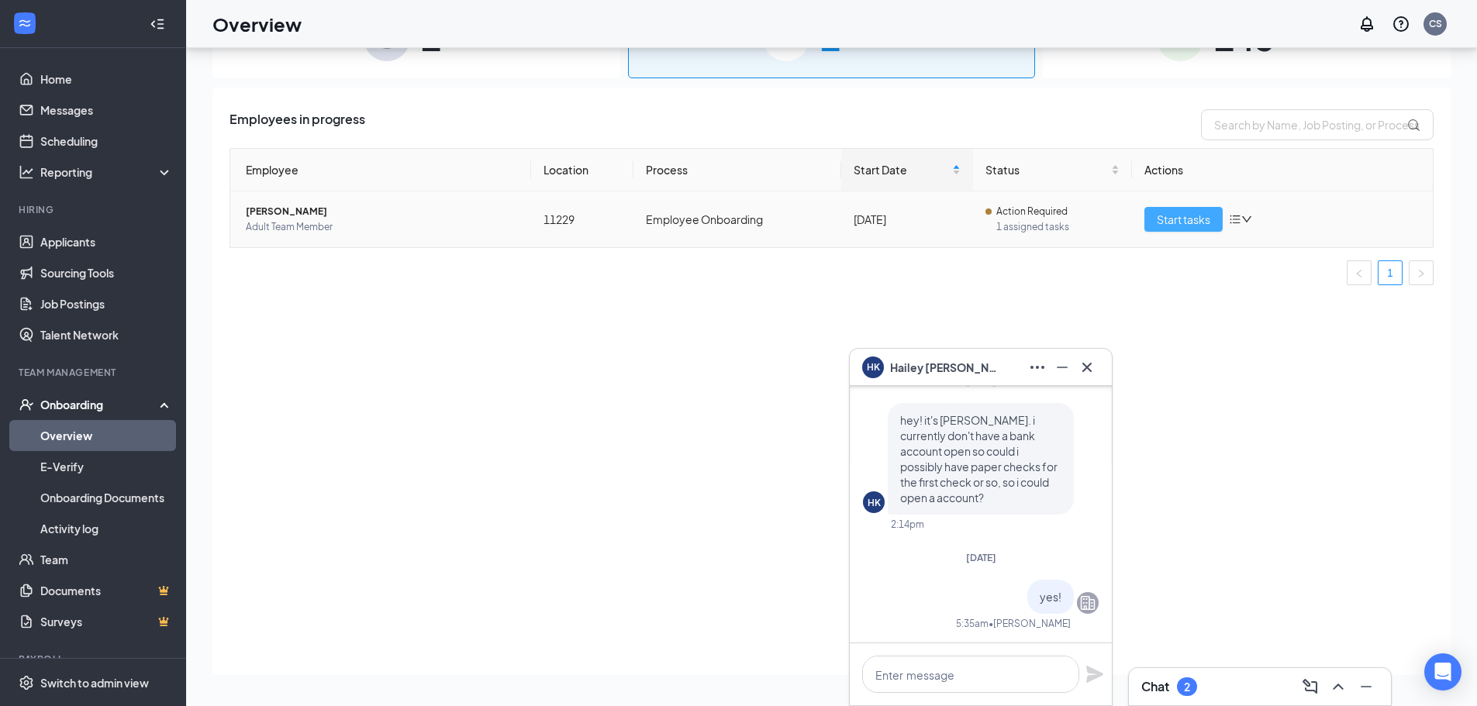
click at [1181, 216] on span "Start tasks" at bounding box center [1183, 219] width 53 height 17
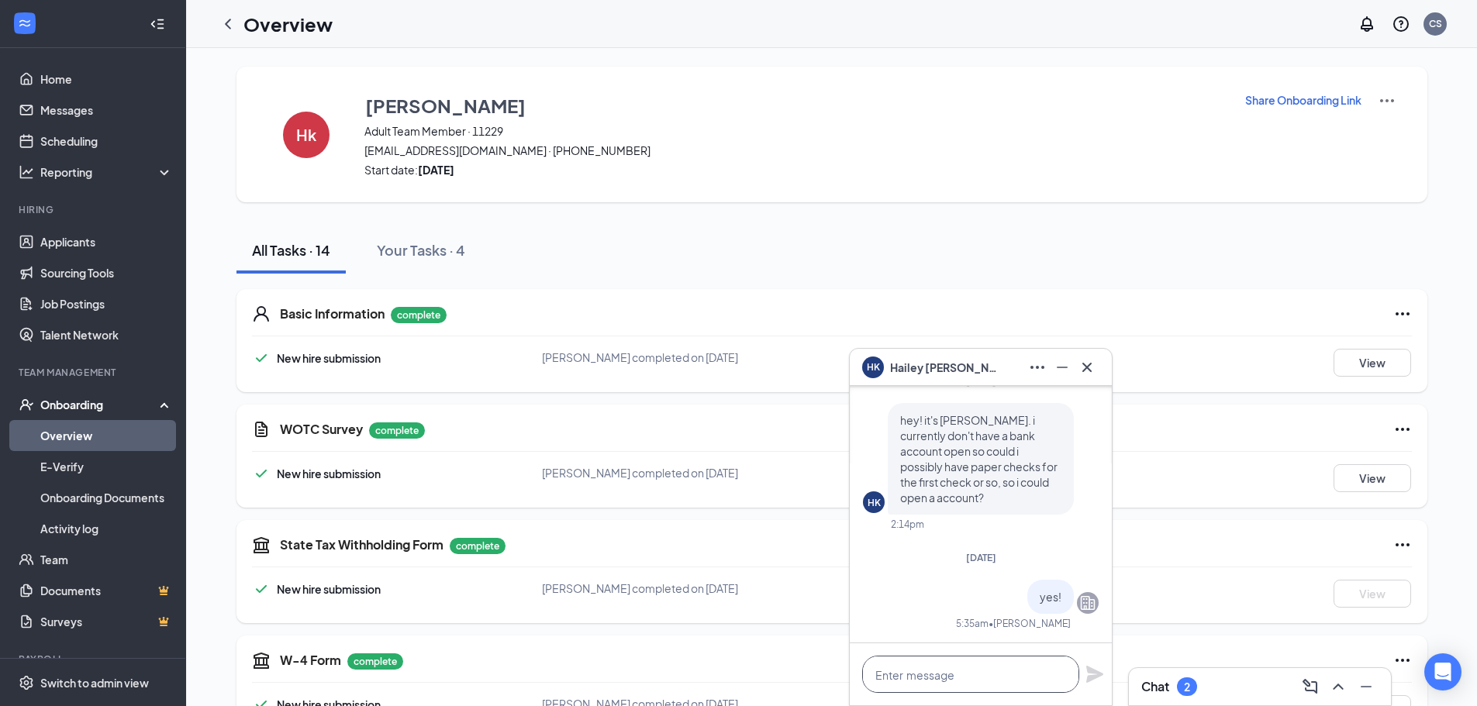
click at [971, 674] on textarea at bounding box center [970, 674] width 217 height 37
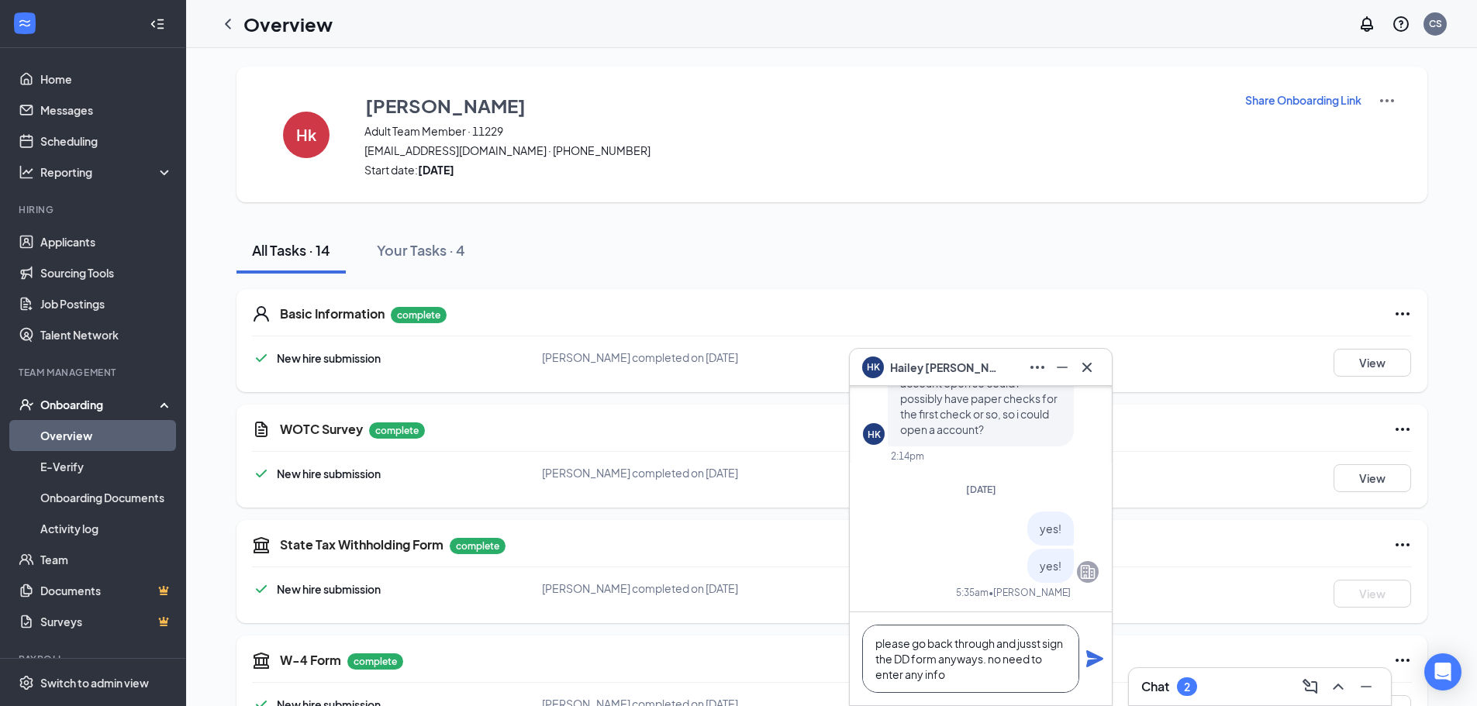
type textarea "please go back through and jusst sign the DD form anyways. no need to enter any…"
click at [1088, 664] on icon "Plane" at bounding box center [1094, 658] width 17 height 17
